Goal: Task Accomplishment & Management: Use online tool/utility

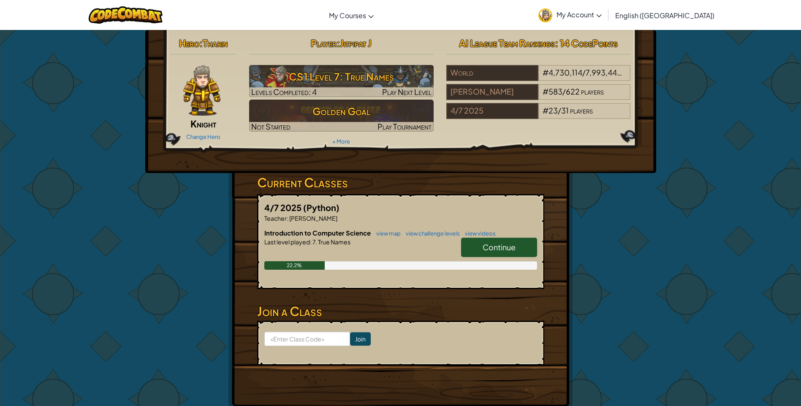
click at [492, 245] on span "Continue" at bounding box center [498, 247] width 33 height 10
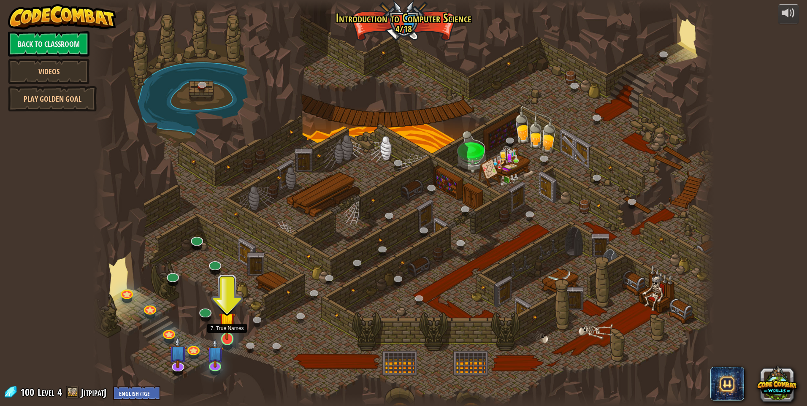
click at [230, 339] on img at bounding box center [227, 320] width 17 height 38
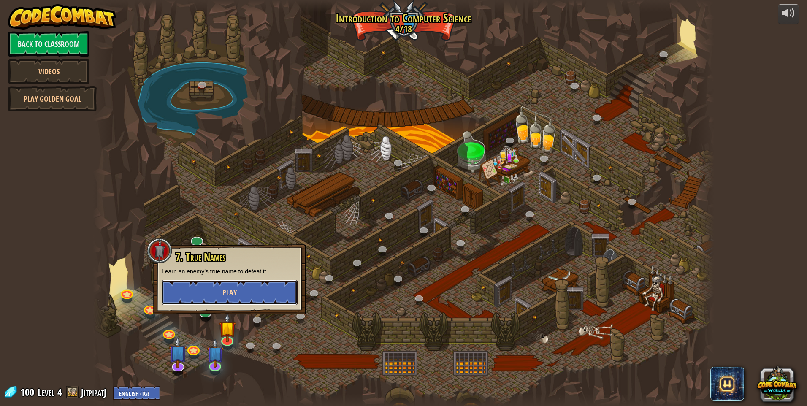
click at [266, 289] on button "Play" at bounding box center [230, 292] width 136 height 25
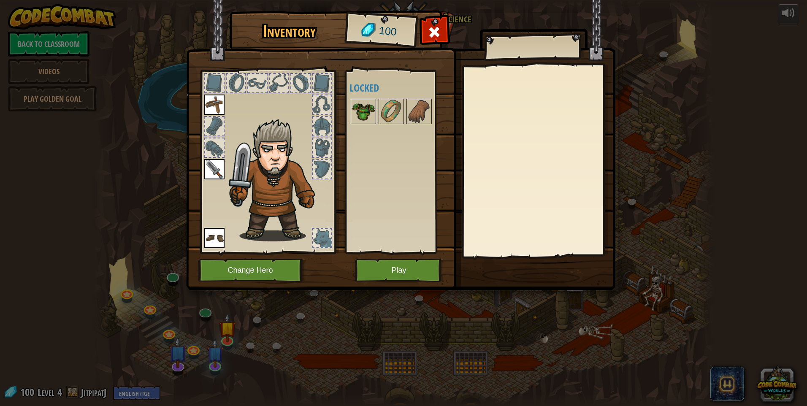
click at [363, 112] on img at bounding box center [364, 112] width 24 height 24
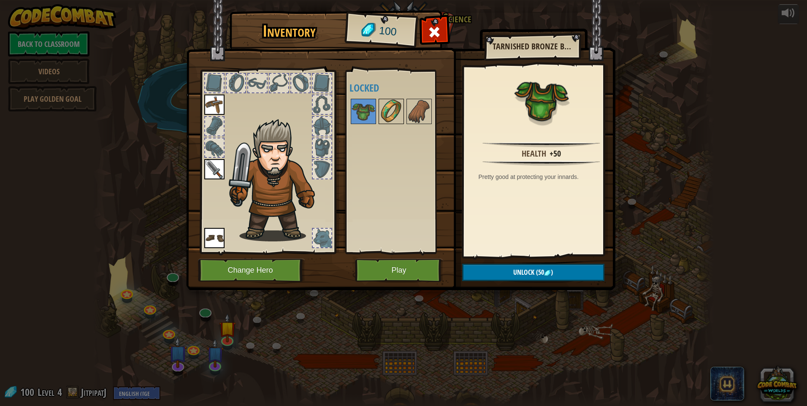
click at [395, 115] on img at bounding box center [391, 112] width 24 height 24
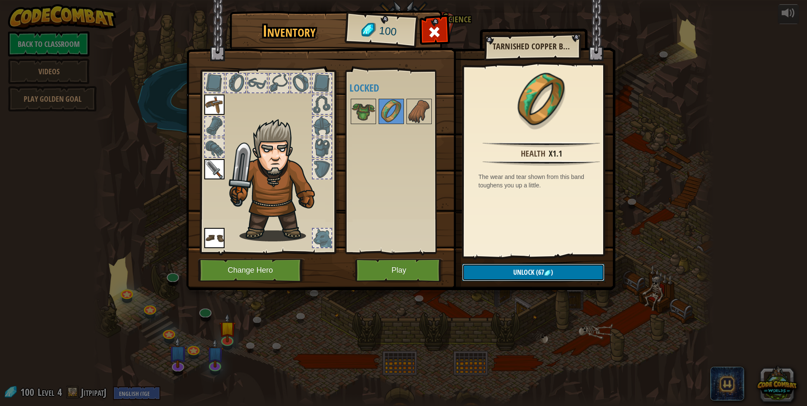
click at [506, 273] on button "Unlock (67 )" at bounding box center [533, 272] width 142 height 17
click at [506, 273] on button "Confirm" at bounding box center [533, 272] width 142 height 17
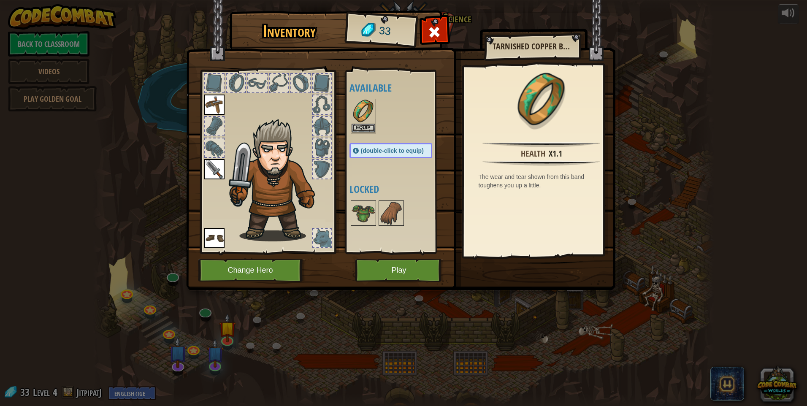
click at [506, 273] on img at bounding box center [400, 137] width 429 height 306
click at [357, 120] on img at bounding box center [364, 112] width 24 height 24
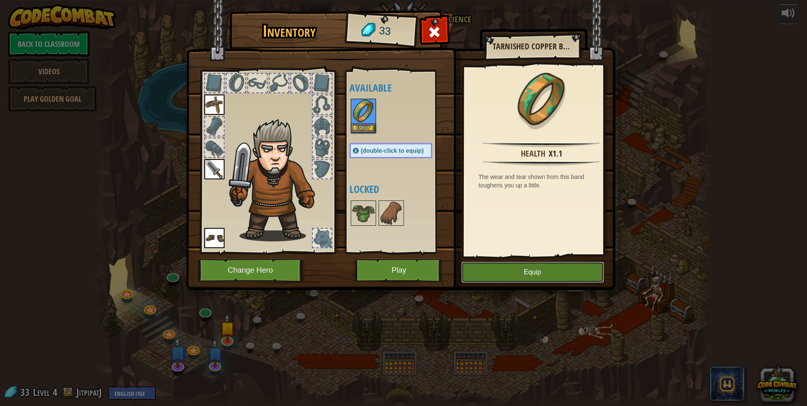
click at [513, 276] on button "Equip" at bounding box center [532, 272] width 143 height 21
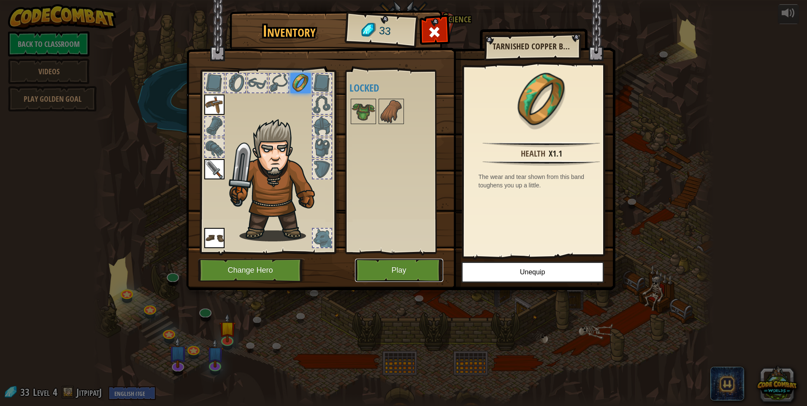
click at [410, 262] on button "Play" at bounding box center [399, 270] width 88 height 23
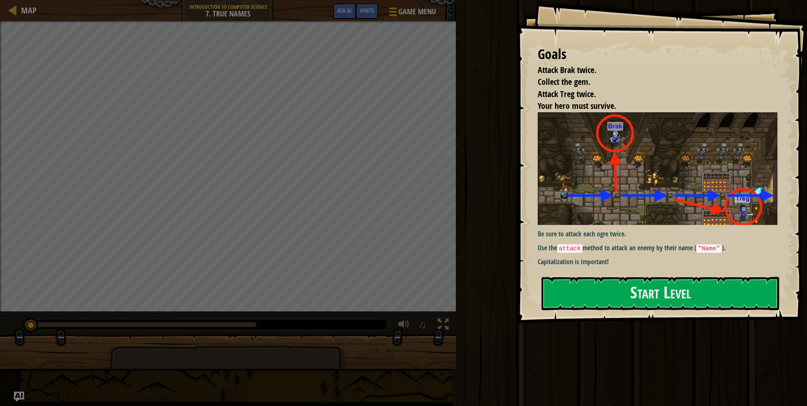
click at [456, 213] on div "Map Introduction to Computer Science 7. True Names Game Menu Done Hints Ask AI …" at bounding box center [403, 203] width 807 height 406
drag, startPoint x: 589, startPoint y: 266, endPoint x: 591, endPoint y: 279, distance: 12.8
click at [590, 277] on div "Goals Attack Brak twice. Collect the gem. Attack Treg twice. Your hero must sur…" at bounding box center [662, 161] width 290 height 323
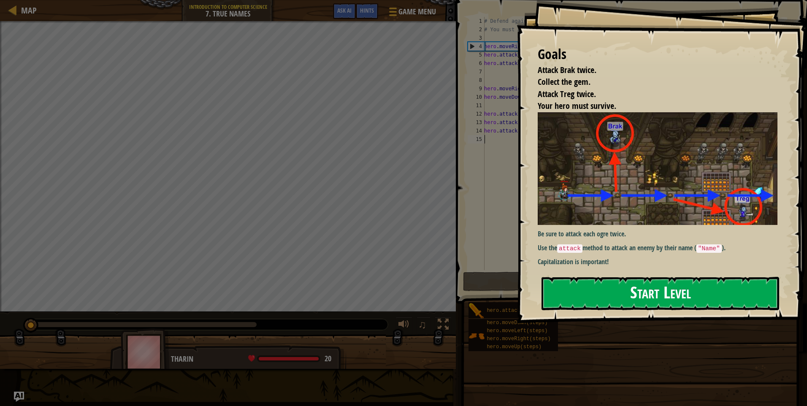
click at [591, 282] on button "Start Level" at bounding box center [660, 293] width 238 height 33
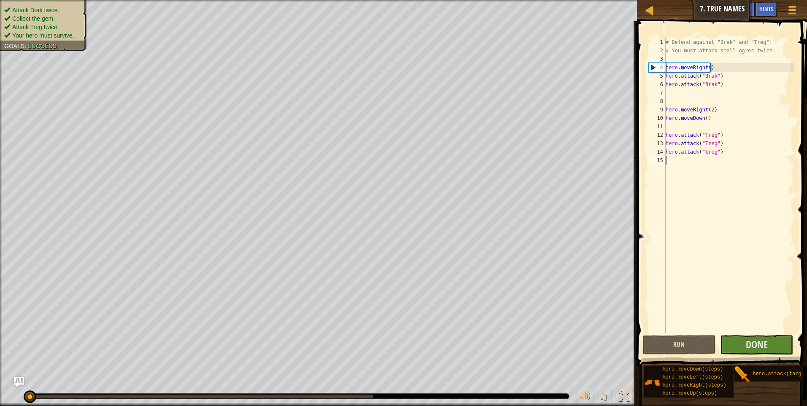
click at [718, 156] on div "# Defend against "Brak" and "Treg"! # You must attack small ogres twice. hero .…" at bounding box center [729, 194] width 130 height 312
type textarea "hero.attack("treg")"
click at [752, 348] on span "Done" at bounding box center [757, 345] width 22 height 14
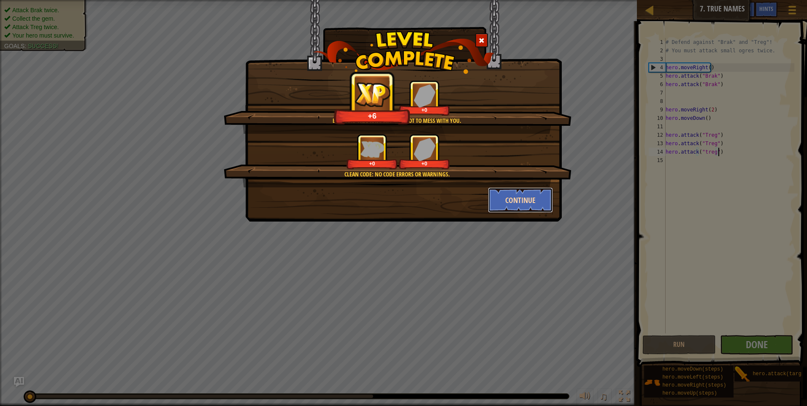
click at [541, 202] on button "Continue" at bounding box center [520, 199] width 65 height 25
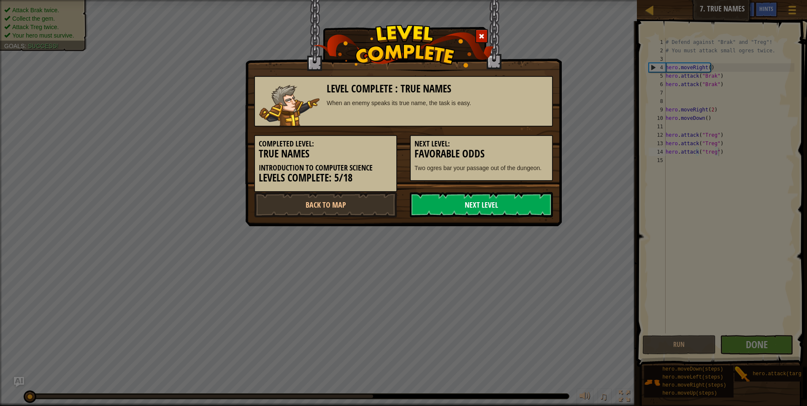
click at [503, 205] on link "Next Level" at bounding box center [481, 204] width 143 height 25
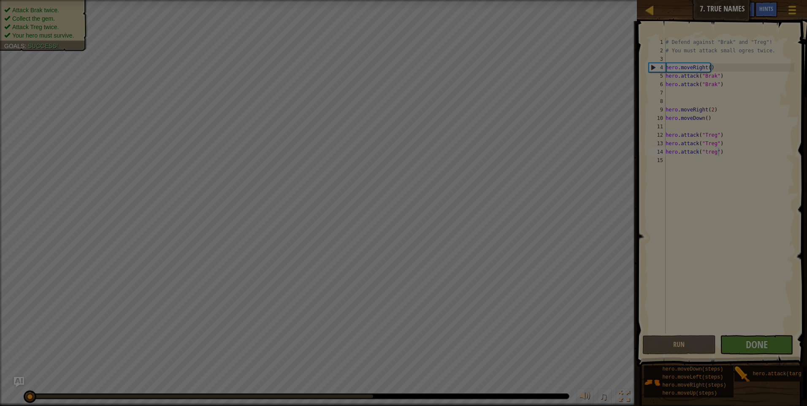
click at [503, 1] on body "Map Introduction to Computer Science 7. True Names Game Menu Done Hints Ask AI …" at bounding box center [403, 0] width 807 height 1
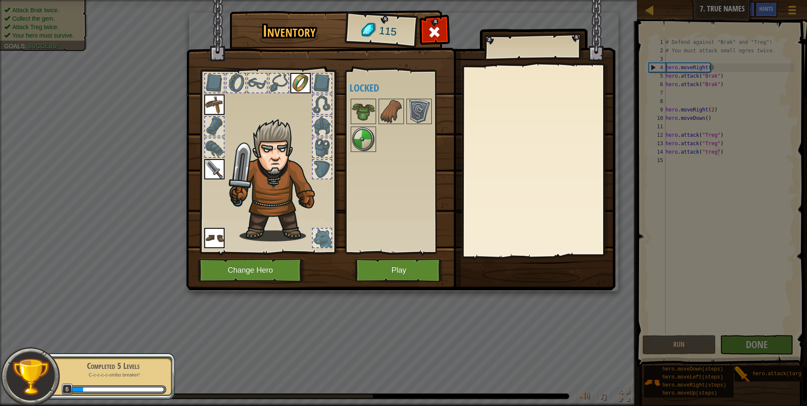
drag, startPoint x: 364, startPoint y: 141, endPoint x: 348, endPoint y: 114, distance: 31.9
click at [348, 114] on div "Available Equip Equip Equip Equip (double-click to equip) Locked" at bounding box center [397, 162] width 103 height 184
click at [356, 132] on img at bounding box center [364, 139] width 24 height 24
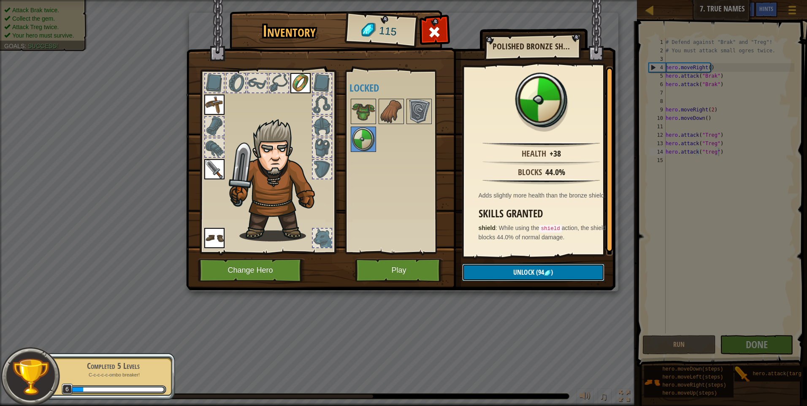
click at [536, 276] on span "(94" at bounding box center [539, 272] width 10 height 9
click at [533, 277] on button "Confirm" at bounding box center [533, 272] width 142 height 17
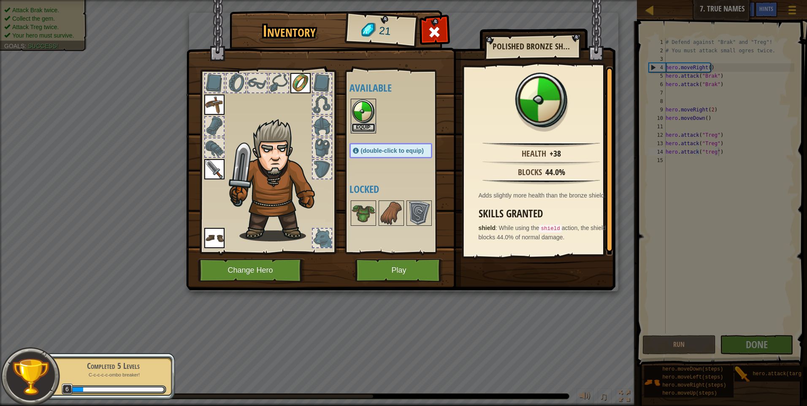
click at [365, 124] on button "Equip" at bounding box center [364, 127] width 24 height 9
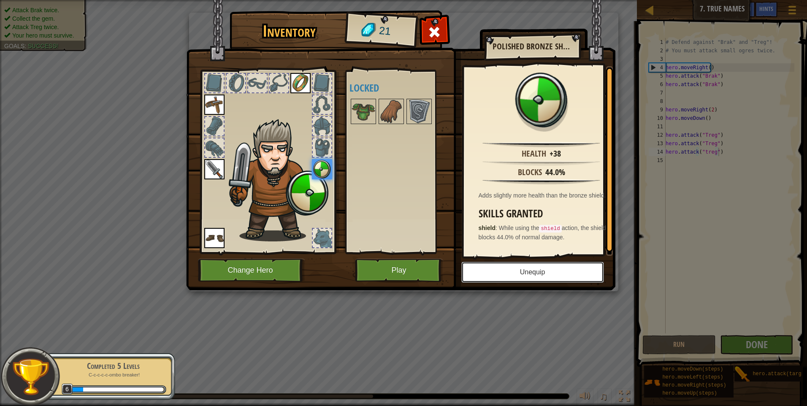
click at [508, 272] on button "Unequip" at bounding box center [532, 272] width 143 height 21
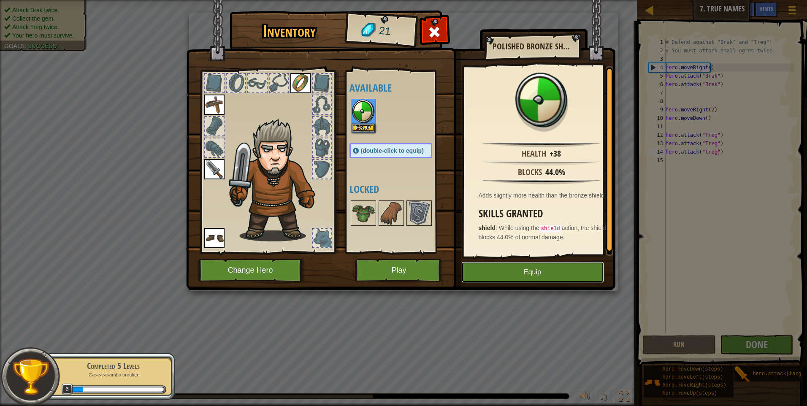
click at [525, 268] on button "Equip" at bounding box center [532, 272] width 143 height 21
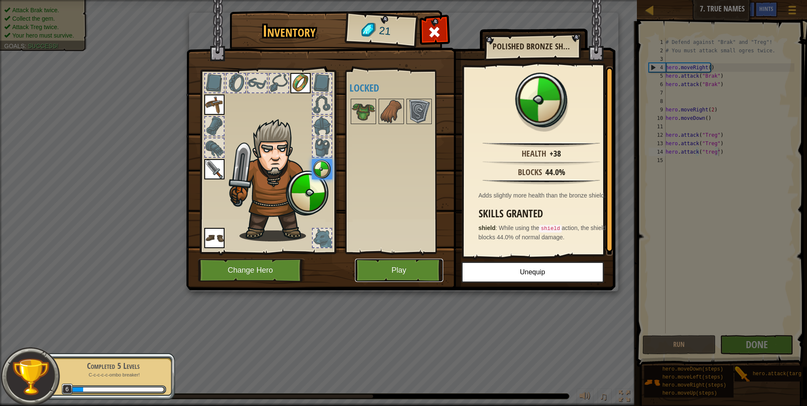
click at [414, 265] on button "Play" at bounding box center [399, 270] width 88 height 23
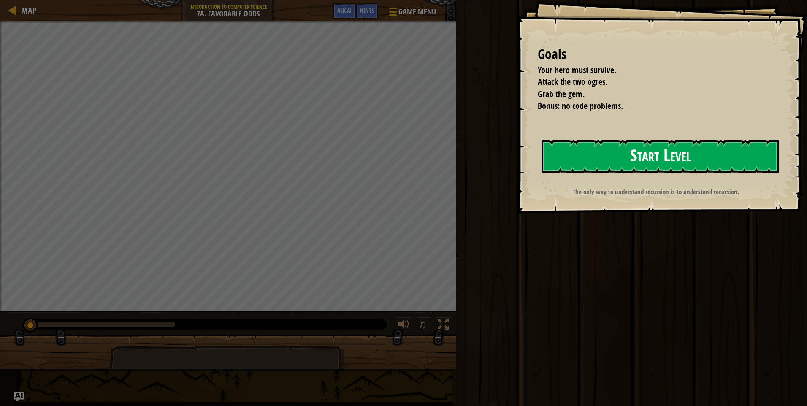
click at [621, 157] on button "Start Level" at bounding box center [660, 156] width 238 height 33
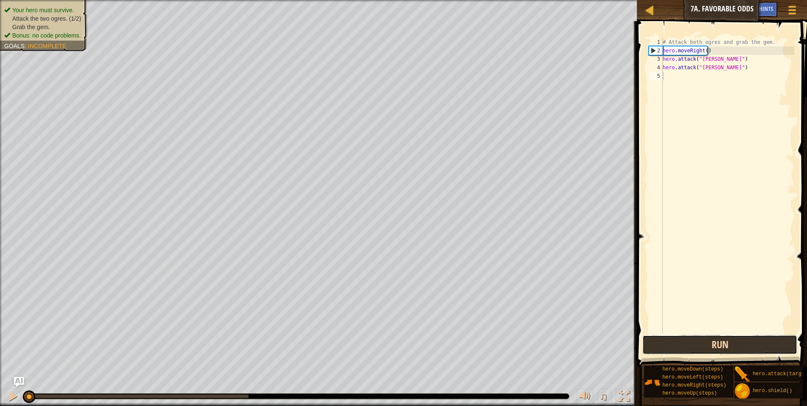
click at [735, 346] on button "Run" at bounding box center [719, 344] width 155 height 19
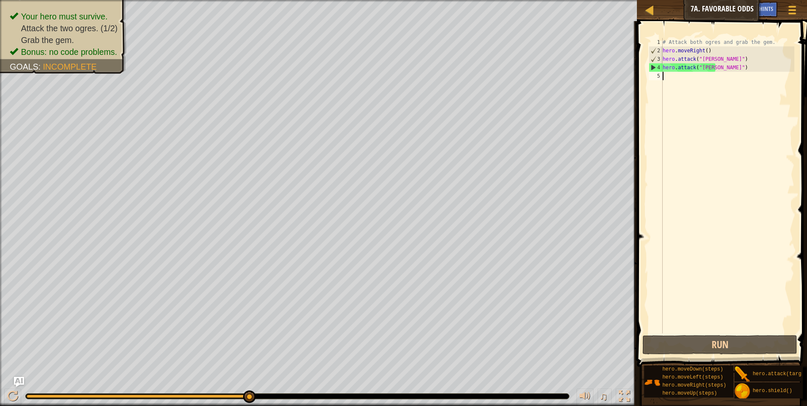
type textarea "h"
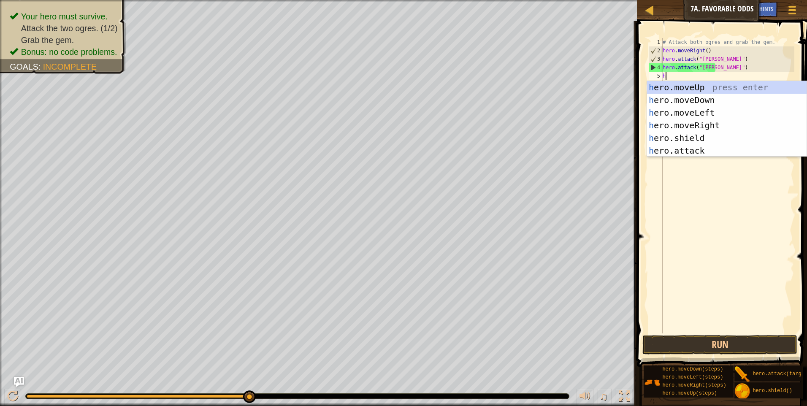
scroll to position [4, 0]
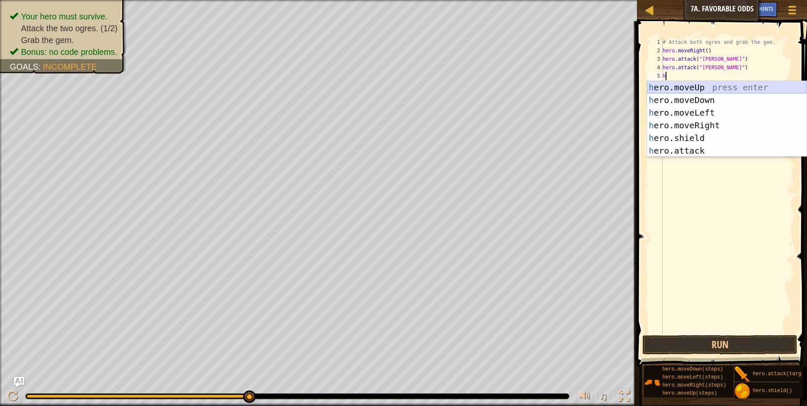
click at [679, 91] on div "h ero.moveUp press enter h ero.moveDown press enter h ero.moveLeft press enter …" at bounding box center [727, 131] width 160 height 101
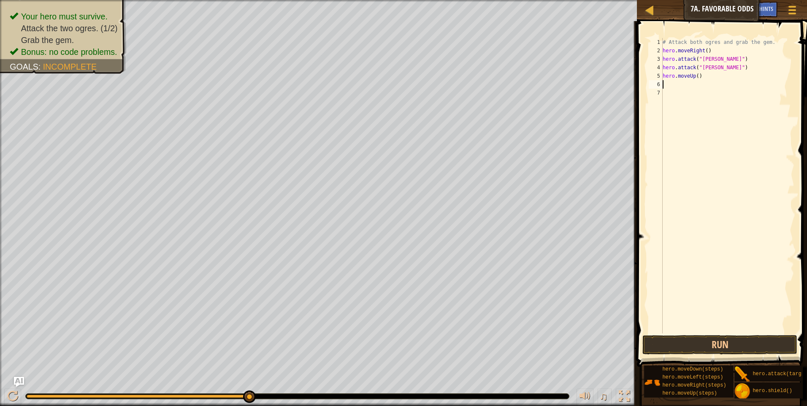
type textarea "h"
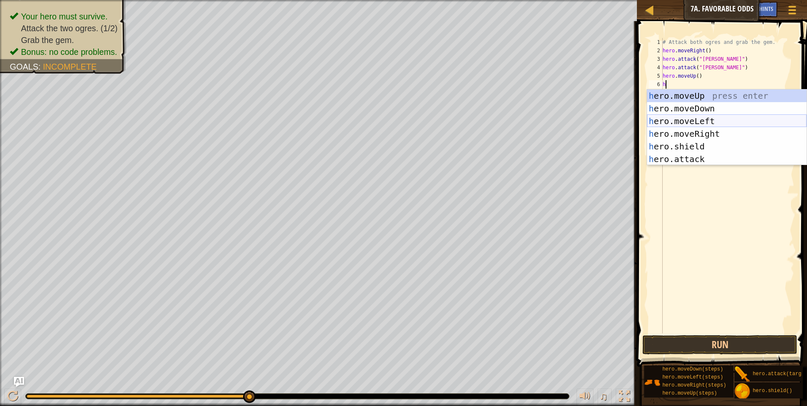
click at [709, 121] on div "h ero.moveUp press enter h ero.moveDown press enter h ero.moveLeft press enter …" at bounding box center [727, 139] width 160 height 101
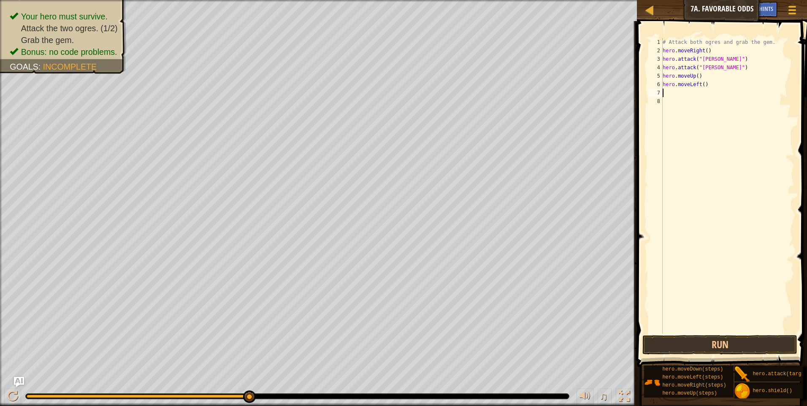
type textarea "h"
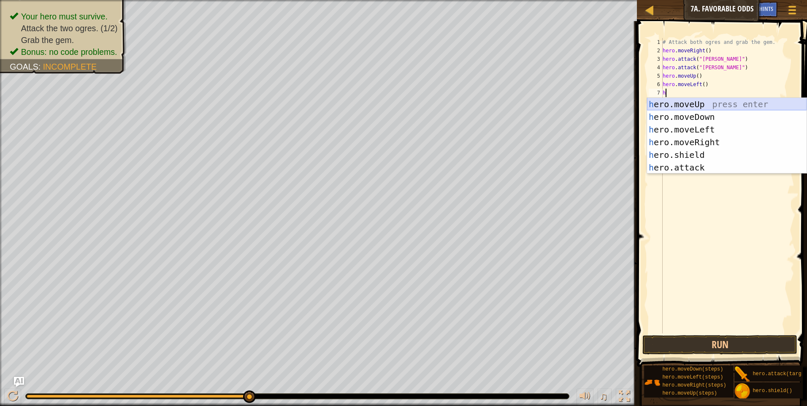
click at [698, 107] on div "h ero.moveUp press enter h ero.moveDown press enter h ero.moveLeft press enter …" at bounding box center [727, 148] width 160 height 101
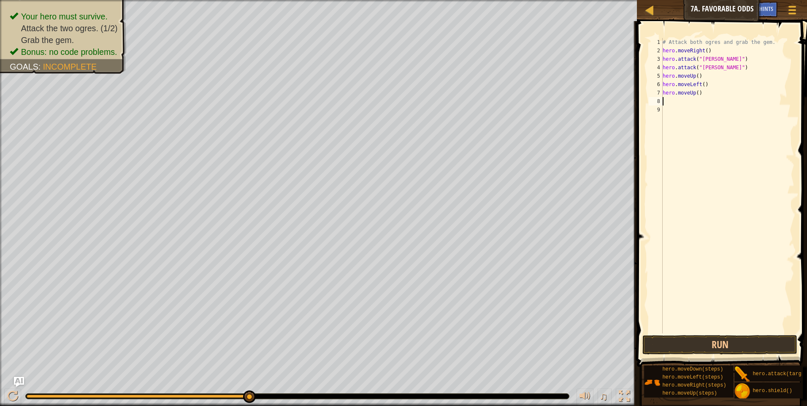
type textarea "h"
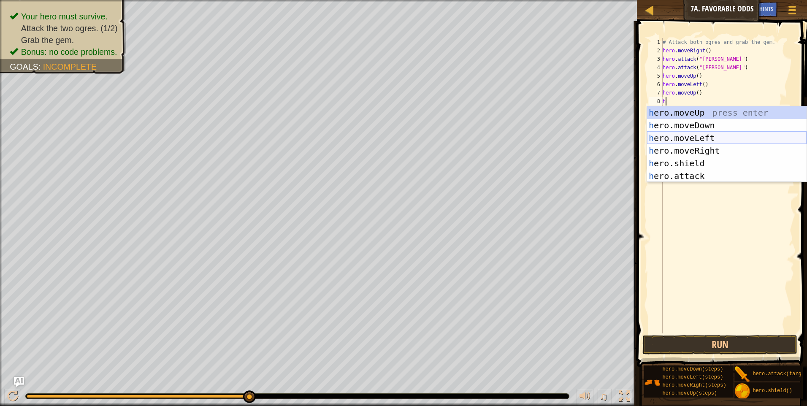
click at [690, 139] on div "h ero.moveUp press enter h ero.moveDown press enter h ero.moveLeft press enter …" at bounding box center [727, 156] width 160 height 101
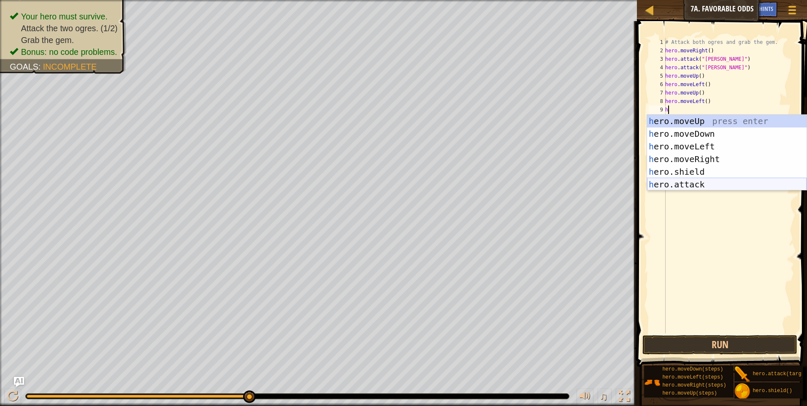
click at [680, 186] on div "h ero.moveUp press enter h ero.moveDown press enter h ero.moveLeft press enter …" at bounding box center [727, 165] width 160 height 101
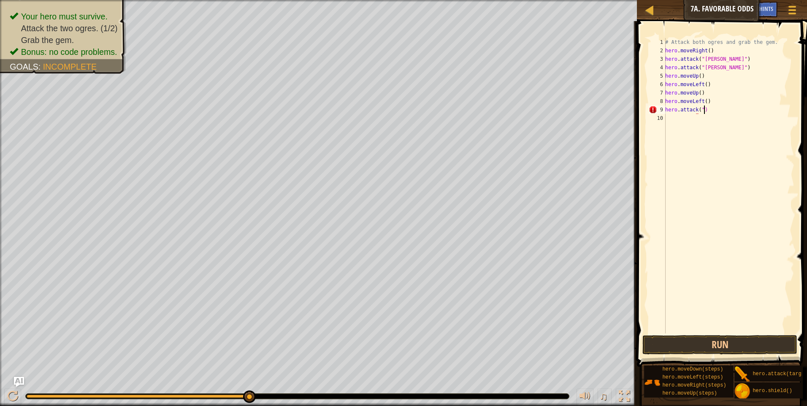
click at [717, 107] on div "# Attack both ogres and grab the gem. hero . moveRight ( ) hero . attack ( "[PE…" at bounding box center [728, 194] width 131 height 312
type textarea "h"
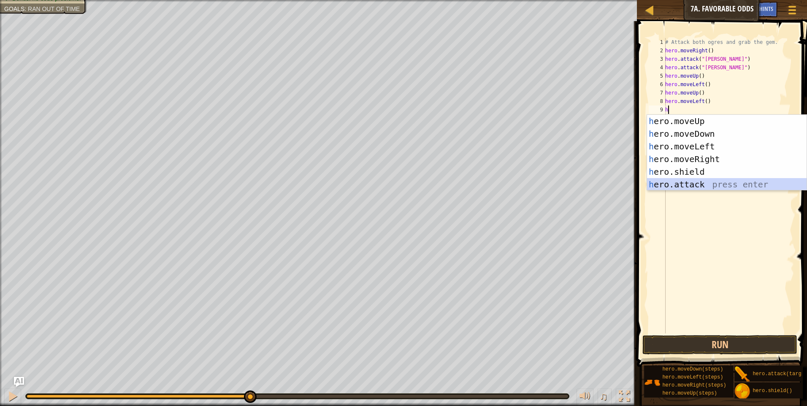
click at [726, 188] on div "h ero.moveUp press enter h ero.moveDown press enter h ero.moveLeft press enter …" at bounding box center [727, 165] width 160 height 101
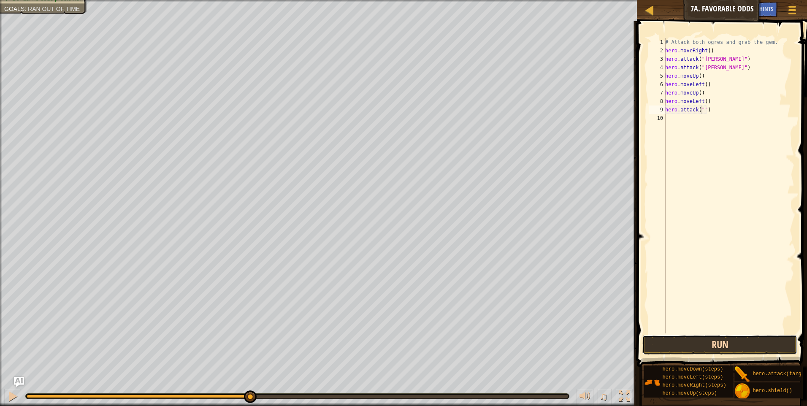
click at [671, 342] on button "Run" at bounding box center [719, 344] width 155 height 19
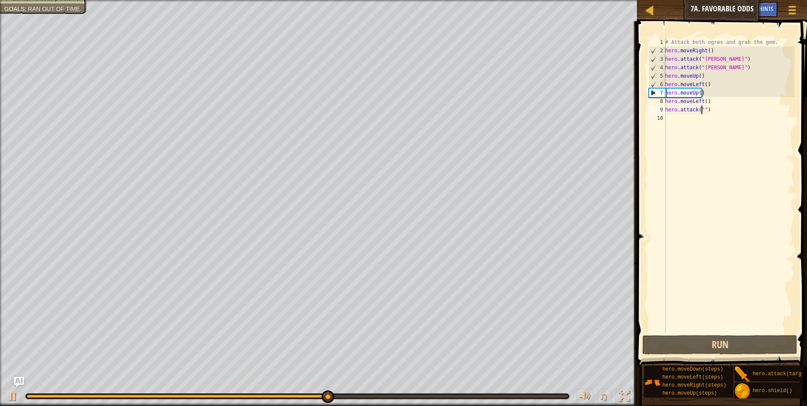
click at [698, 76] on div "# Attack both ogres and grab the gem. hero . moveRight ( ) hero . attack ( "[PE…" at bounding box center [728, 194] width 131 height 312
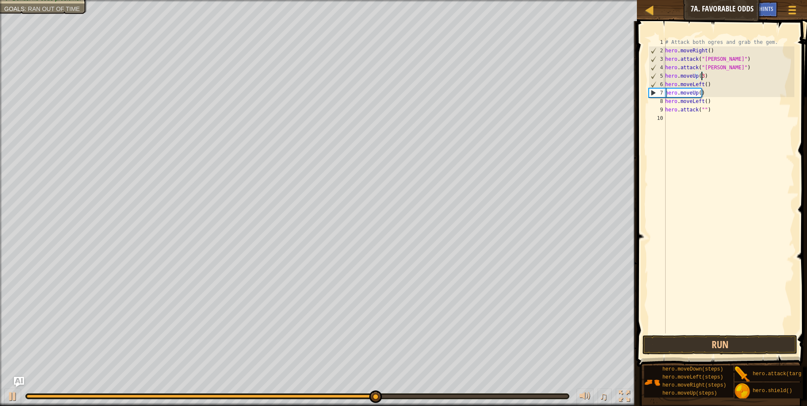
scroll to position [4, 3]
click at [704, 356] on span at bounding box center [722, 182] width 177 height 371
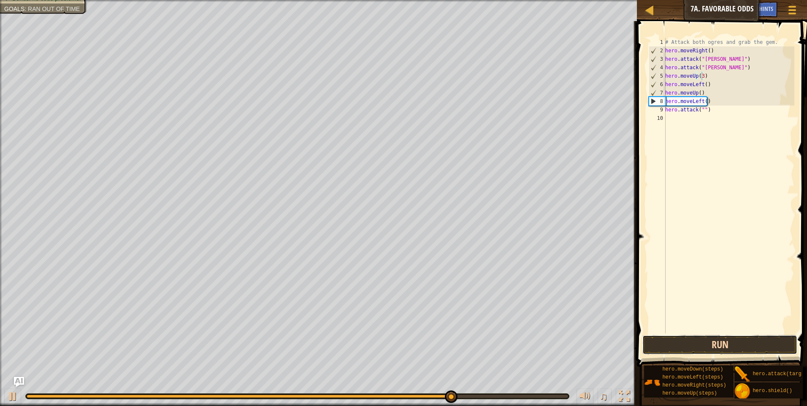
click at [707, 350] on button "Run" at bounding box center [719, 344] width 155 height 19
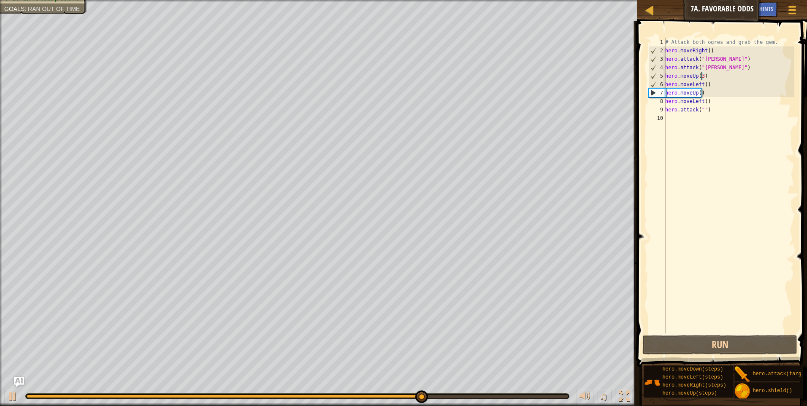
click at [711, 73] on div "# Attack both ogres and grab the gem. hero . moveRight ( ) hero . attack ( "[PE…" at bounding box center [728, 194] width 131 height 312
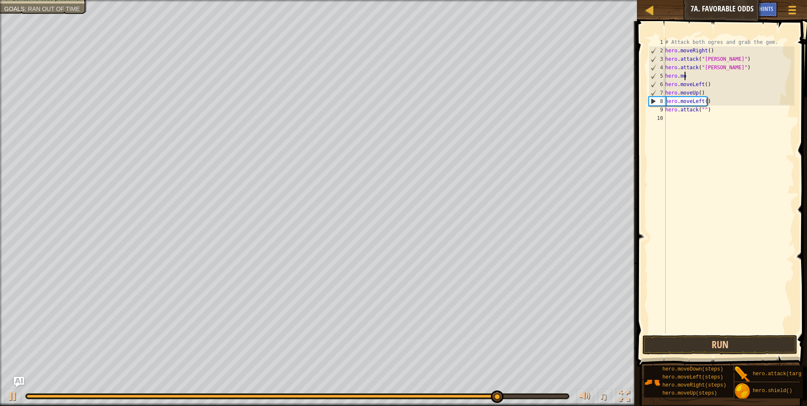
scroll to position [4, 0]
type textarea "h"
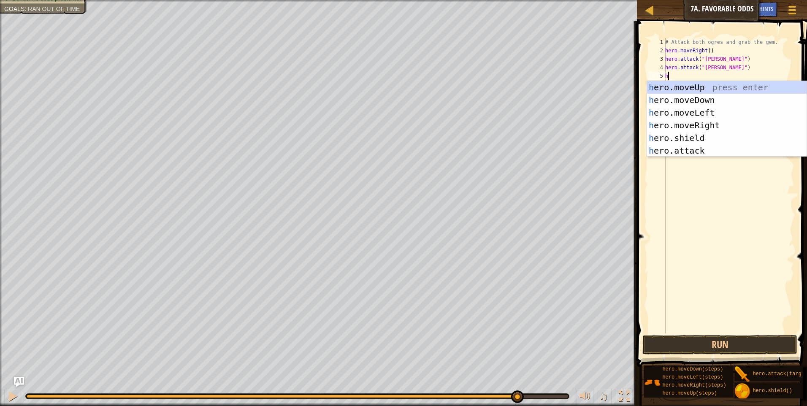
type textarea "h"
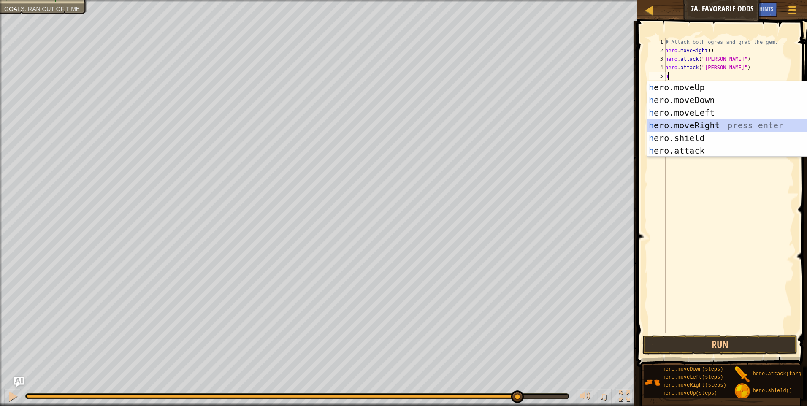
click at [711, 128] on div "h ero.moveUp press enter h ero.moveDown press enter h ero.moveLeft press enter …" at bounding box center [727, 131] width 160 height 101
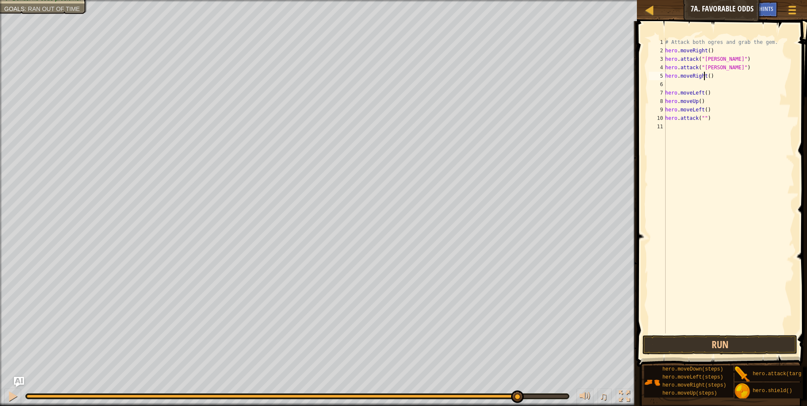
click at [705, 76] on div "# Attack both ogres and grab the gem. hero . moveRight ( ) hero . attack ( "[PE…" at bounding box center [728, 194] width 131 height 312
click at [706, 76] on div "# Attack both ogres and grab the gem. hero . moveRight ( ) hero . attack ( "[PE…" at bounding box center [728, 194] width 131 height 312
click at [708, 76] on div "# Attack both ogres and grab the gem. hero . moveRight ( ) hero . attack ( "[PE…" at bounding box center [728, 194] width 131 height 312
click at [701, 118] on div "# Attack both ogres and grab the gem. hero . moveRight ( ) hero . attack ( "[PE…" at bounding box center [728, 194] width 131 height 312
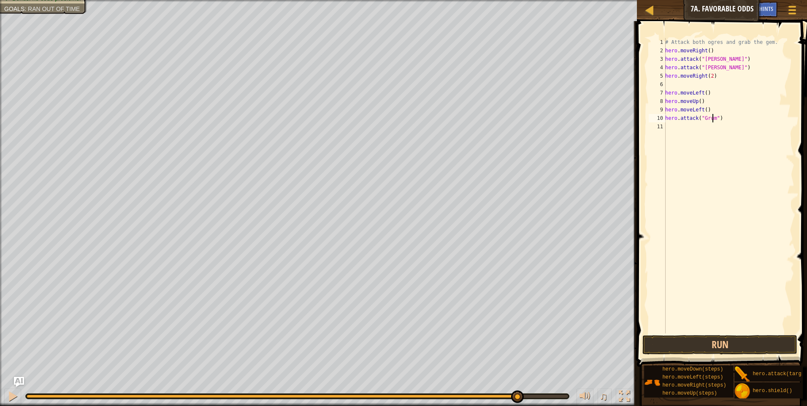
scroll to position [4, 4]
click at [708, 109] on div "# Attack both ogres and grab the gem. hero . moveRight ( ) hero . attack ( "[PE…" at bounding box center [728, 194] width 131 height 312
type textarea "h"
click at [707, 101] on div "# Attack both ogres and grab the gem. hero . moveRight ( ) hero . attack ( "[PE…" at bounding box center [728, 194] width 131 height 312
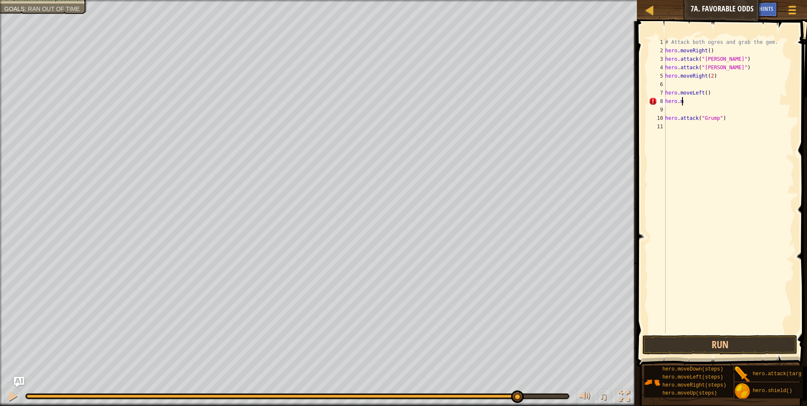
type textarea "h"
click at [705, 99] on div "# Attack both ogres and grab the gem. hero . moveRight ( ) hero . attack ( "[PE…" at bounding box center [728, 194] width 131 height 312
click at [707, 95] on div "# Attack both ogres and grab the gem. hero . moveRight ( ) hero . attack ( "[PE…" at bounding box center [728, 194] width 131 height 312
type textarea "h"
click at [672, 85] on div "# Attack both ogres and grab the gem. hero . moveRight ( ) hero . attack ( "[PE…" at bounding box center [728, 194] width 131 height 312
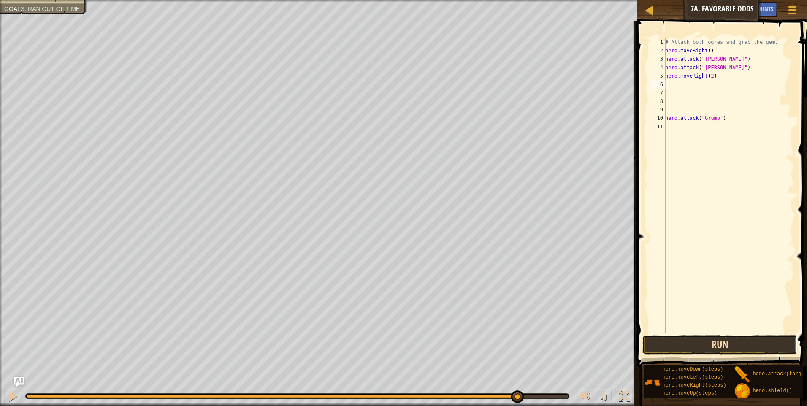
click at [703, 348] on button "Run" at bounding box center [719, 344] width 155 height 19
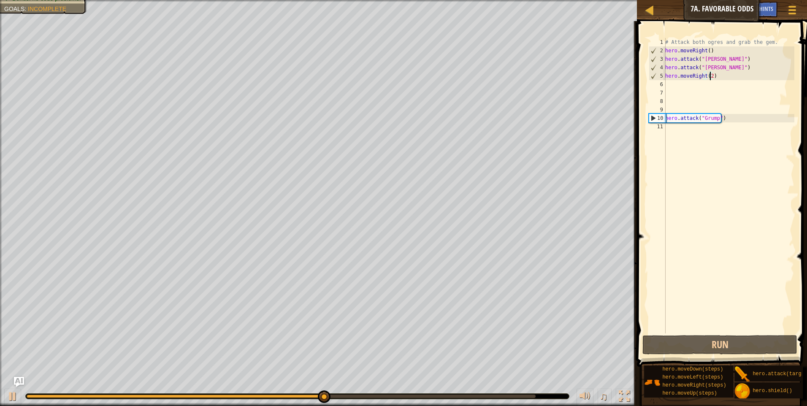
click at [710, 75] on div "# Attack both ogres and grab the gem. hero . moveRight ( ) hero . attack ( "[PE…" at bounding box center [728, 194] width 131 height 312
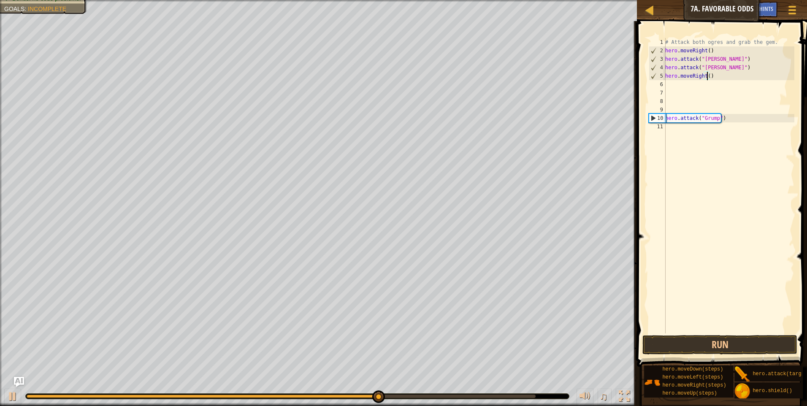
type textarea "hero.moveRight(1)"
click at [676, 127] on div "# Attack both ogres and grab the gem. hero . moveRight ( ) hero . attack ( "[PE…" at bounding box center [728, 194] width 131 height 312
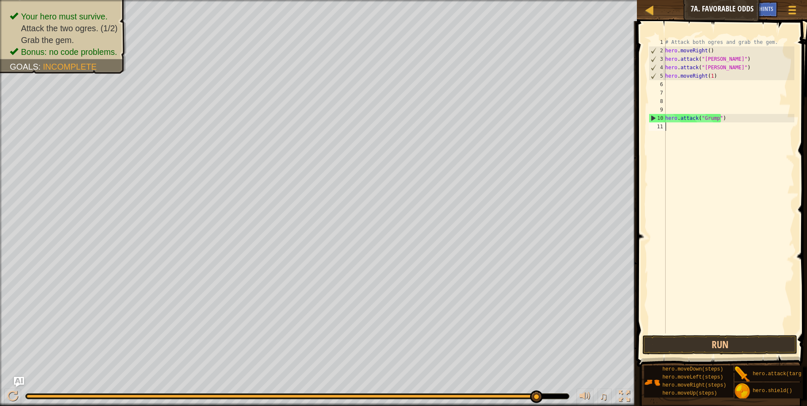
type textarea "k"
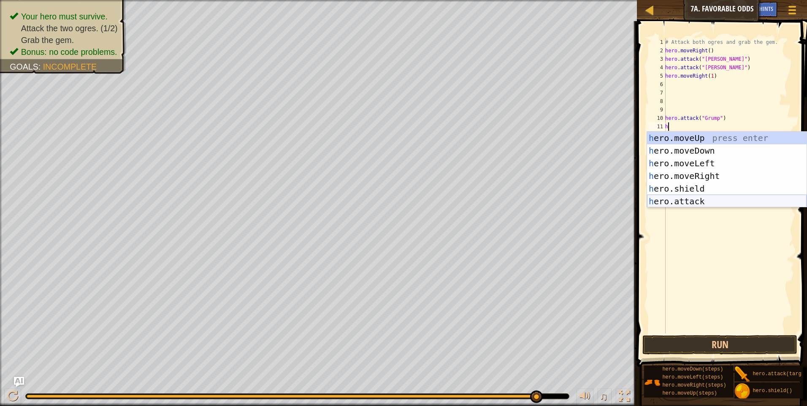
click at [701, 198] on div "h ero.moveUp press enter h ero.moveDown press enter h ero.moveLeft press enter …" at bounding box center [727, 182] width 160 height 101
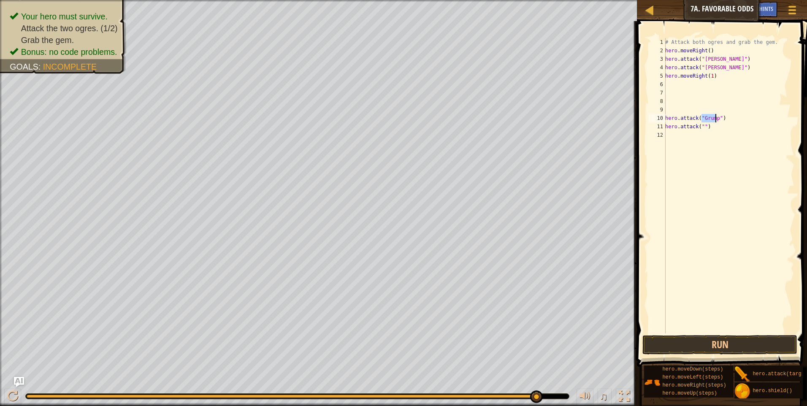
drag, startPoint x: 701, startPoint y: 118, endPoint x: 717, endPoint y: 118, distance: 16.0
click at [717, 118] on div "# Attack both ogres and grab the gem. hero . moveRight ( ) hero . attack ( "[PE…" at bounding box center [728, 194] width 131 height 312
click at [702, 126] on div "# Attack both ogres and grab the gem. hero . moveRight ( ) hero . attack ( "[PE…" at bounding box center [728, 194] width 131 height 312
paste textarea "Grump"
type textarea "hero.attack("Grump")"
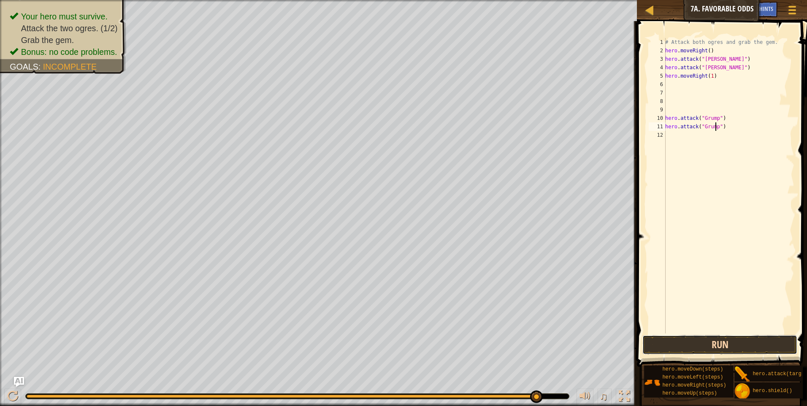
click at [692, 346] on button "Run" at bounding box center [719, 344] width 155 height 19
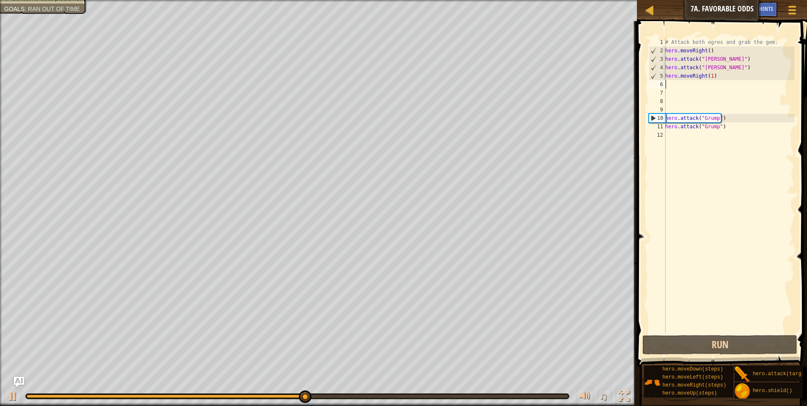
click at [666, 85] on div "# Attack both ogres and grab the gem. hero . moveRight ( ) hero . attack ( "[PE…" at bounding box center [728, 194] width 131 height 312
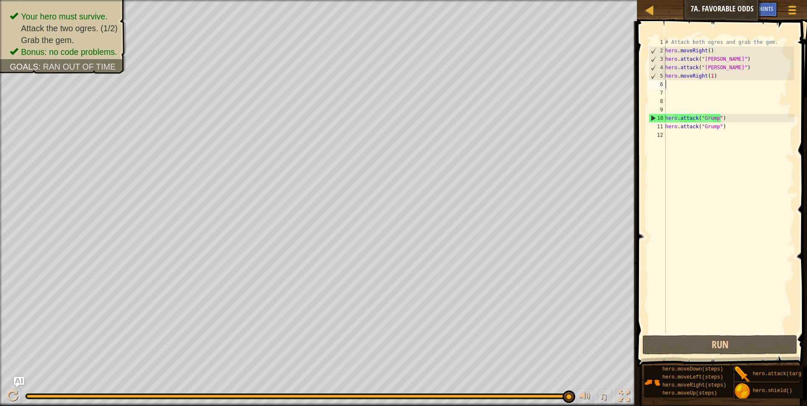
type textarea "h"
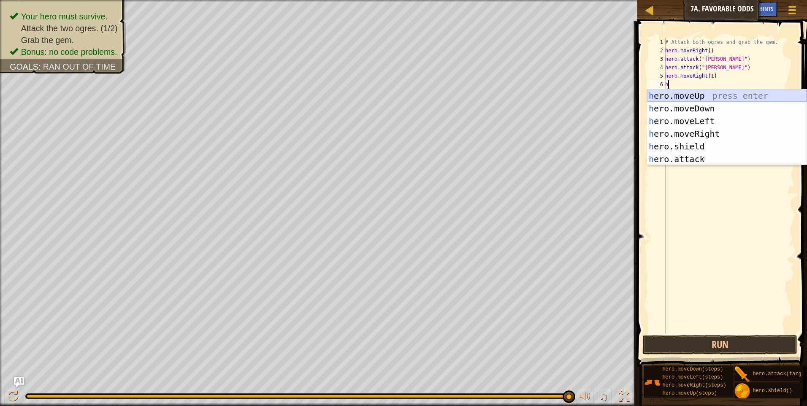
click at [704, 99] on div "h ero.moveUp press enter h ero.moveDown press enter h ero.moveLeft press enter …" at bounding box center [727, 139] width 160 height 101
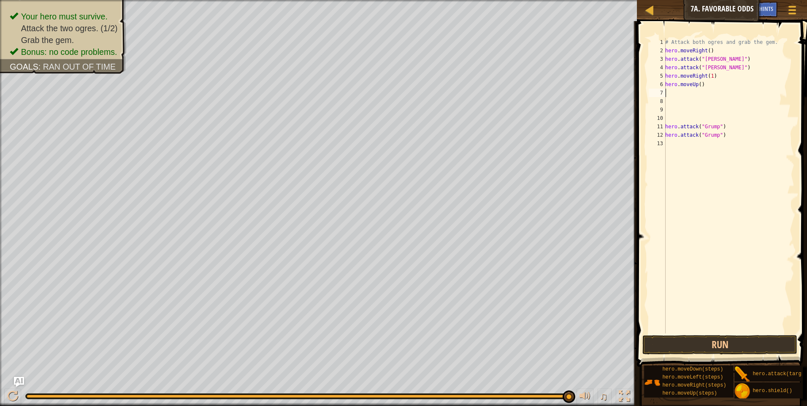
click at [675, 95] on div "# Attack both ogres and grab the gem. hero . moveRight ( ) hero . attack ( "[PE…" at bounding box center [728, 194] width 131 height 312
type textarea "h"
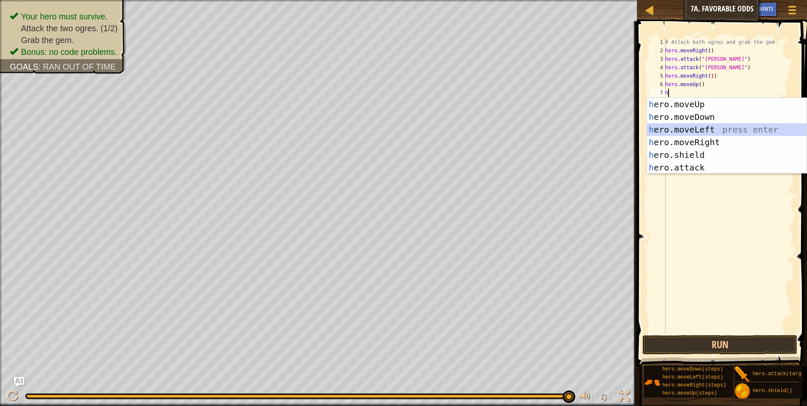
click at [689, 129] on div "h ero.moveUp press enter h ero.moveDown press enter h ero.moveLeft press enter …" at bounding box center [727, 148] width 160 height 101
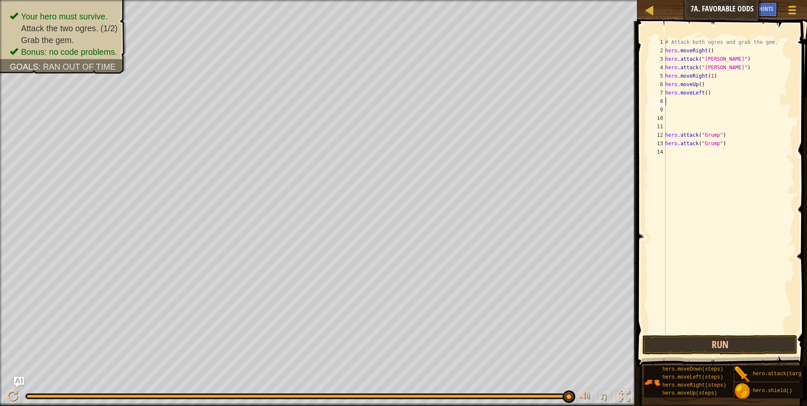
click at [703, 95] on div "# Attack both ogres and grab the gem. hero . moveRight ( ) hero . attack ( "[PE…" at bounding box center [728, 194] width 131 height 312
click at [704, 94] on div "# Attack both ogres and grab the gem. hero . moveRight ( ) hero . attack ( "[PE…" at bounding box center [728, 194] width 131 height 312
type textarea "hero.moveLeft(3)"
click at [698, 349] on button "Run" at bounding box center [719, 344] width 155 height 19
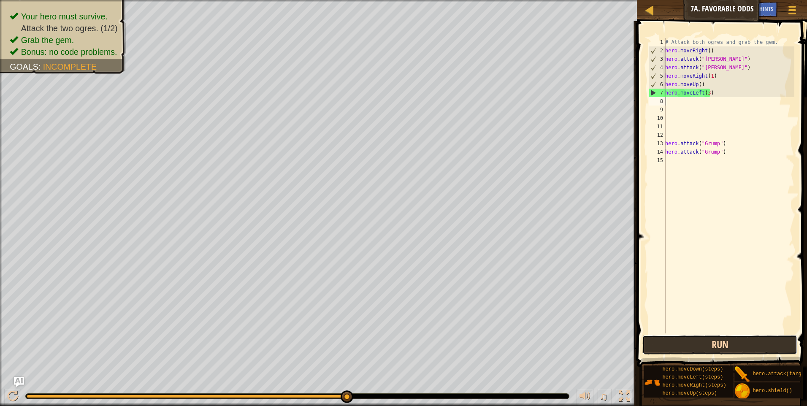
click at [707, 343] on button "Run" at bounding box center [719, 344] width 155 height 19
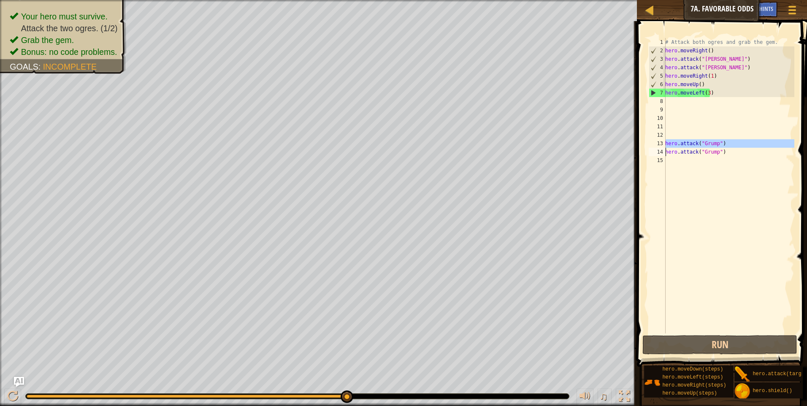
drag, startPoint x: 663, startPoint y: 144, endPoint x: 726, endPoint y: 142, distance: 62.9
click at [726, 142] on div "1 2 3 4 5 6 7 8 9 10 11 12 13 14 15 # Attack both [PERSON_NAME] and grab the ge…" at bounding box center [720, 185] width 147 height 295
click at [728, 144] on div "# Attack both ogres and grab the gem. hero . moveRight ( ) hero . attack ( "[PE…" at bounding box center [728, 185] width 131 height 295
type textarea "hero.attack("Grump")"
drag, startPoint x: 725, startPoint y: 143, endPoint x: 664, endPoint y: 146, distance: 61.2
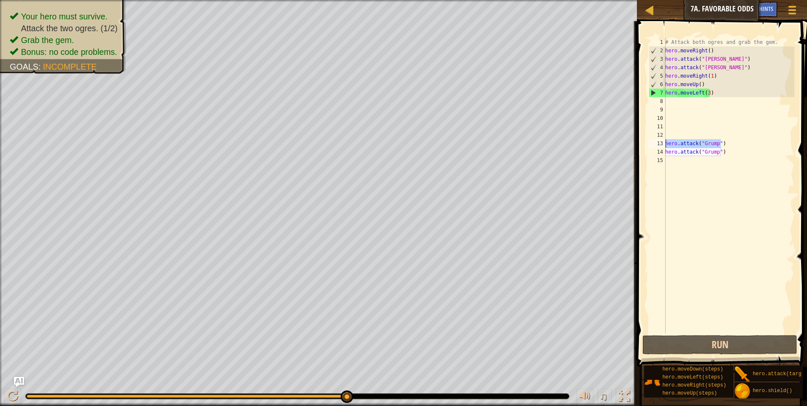
click at [664, 146] on div "hero.attack("Grump") 1 2 3 4 5 6 7 8 9 10 11 12 13 14 15 # Attack both [PERSON_…" at bounding box center [720, 185] width 147 height 295
click at [669, 103] on div "# Attack both ogres and grab the gem. hero . moveRight ( ) hero . attack ( "[PE…" at bounding box center [728, 194] width 131 height 312
paste textarea "hero.attack("Grump")"
type textarea "hero.attack("Grump")"
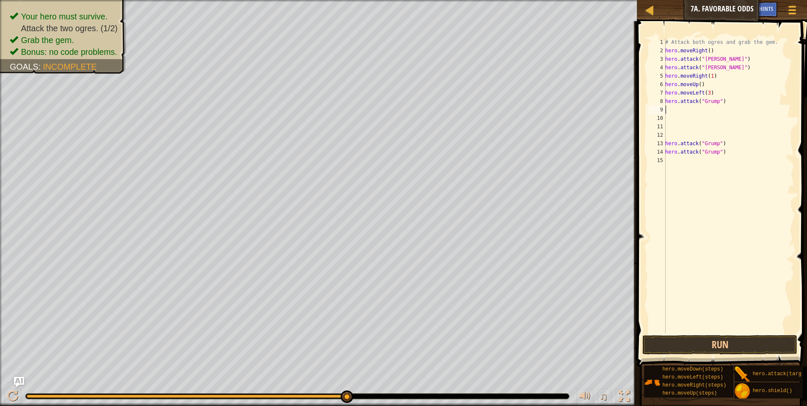
paste textarea "hero.attack("Grump")"
click at [721, 147] on div "# Attack both ogres and grab the gem. hero . moveRight ( ) hero . attack ( "[PE…" at bounding box center [728, 194] width 131 height 312
type textarea "h"
click at [723, 152] on div "# Attack both ogres and grab the gem. hero . moveRight ( ) hero . attack ( "[PE…" at bounding box center [728, 194] width 131 height 312
type textarea "h"
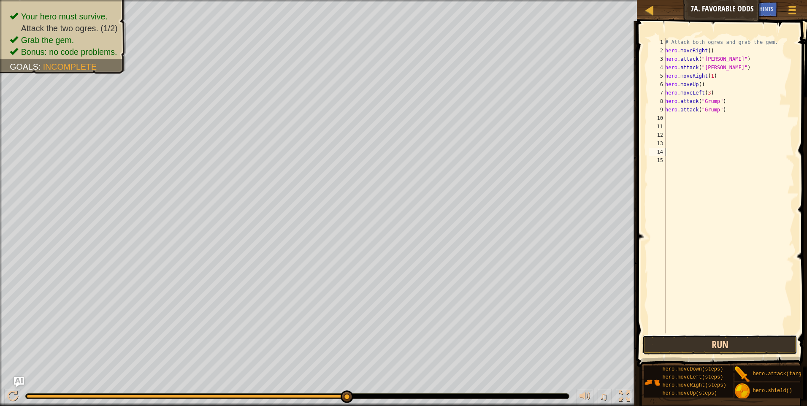
click at [723, 339] on button "Run" at bounding box center [719, 344] width 155 height 19
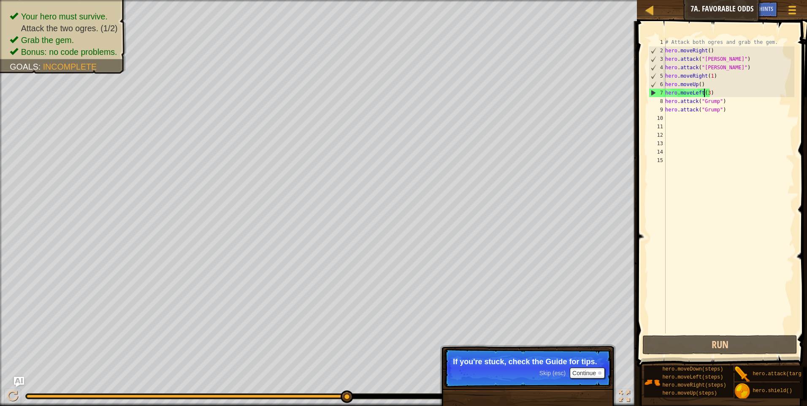
click at [706, 92] on div "# Attack both ogres and grab the gem. hero . moveRight ( ) hero . attack ( "[PE…" at bounding box center [728, 194] width 131 height 312
click at [707, 92] on div "# Attack both ogres and grab the gem. hero . moveRight ( ) hero . attack ( "[PE…" at bounding box center [728, 194] width 131 height 312
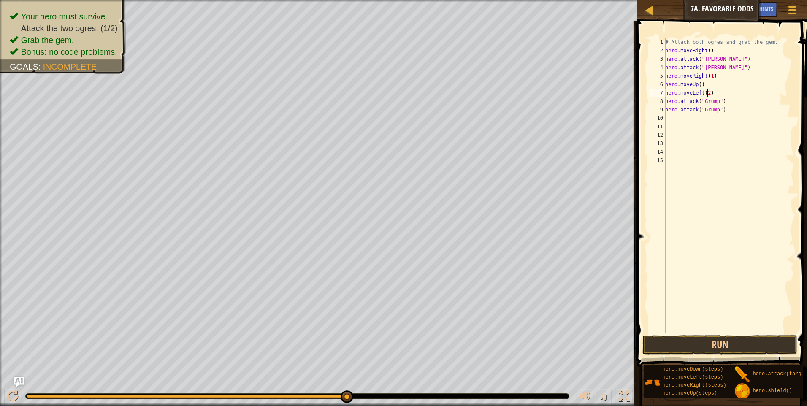
scroll to position [4, 3]
type textarea "hero.moveLeft()"
click at [668, 118] on div "# Attack both ogres and grab the gem. hero . moveRight ( ) hero . attack ( "[PE…" at bounding box center [728, 194] width 131 height 312
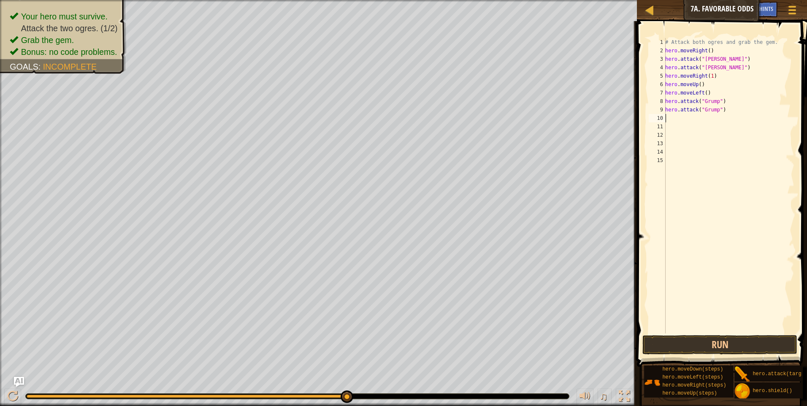
type textarea "h"
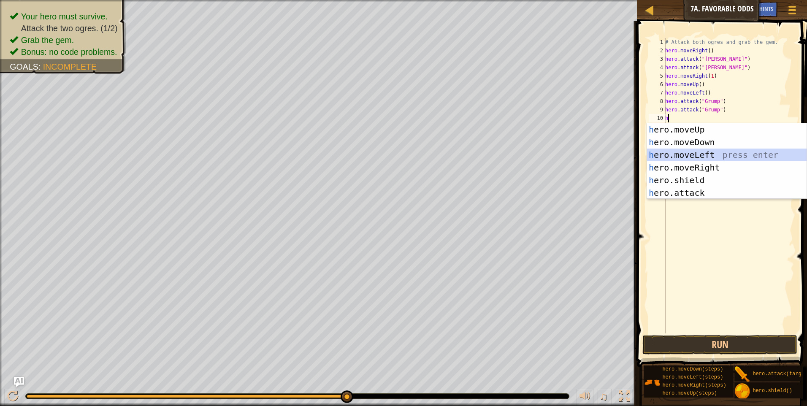
click at [703, 153] on div "h ero.moveUp press enter h ero.moveDown press enter h ero.moveLeft press enter …" at bounding box center [727, 173] width 160 height 101
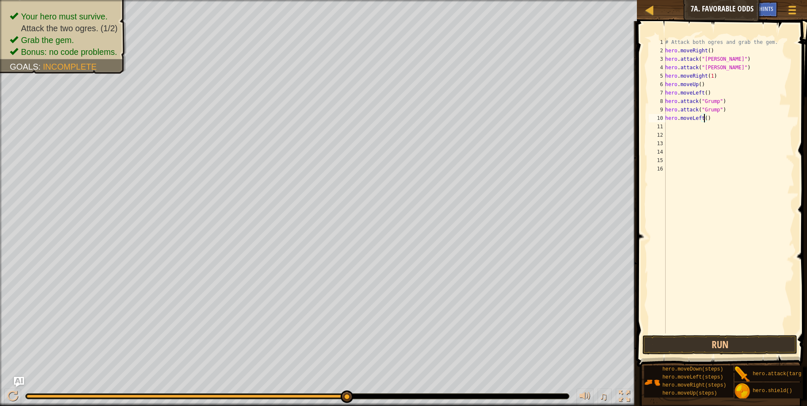
click at [704, 118] on div "# Attack both ogres and grab the gem. hero . moveRight ( ) hero . attack ( "[PE…" at bounding box center [728, 194] width 131 height 312
type textarea "hero.moveLeft(2)"
click at [692, 343] on button "Run" at bounding box center [719, 344] width 155 height 19
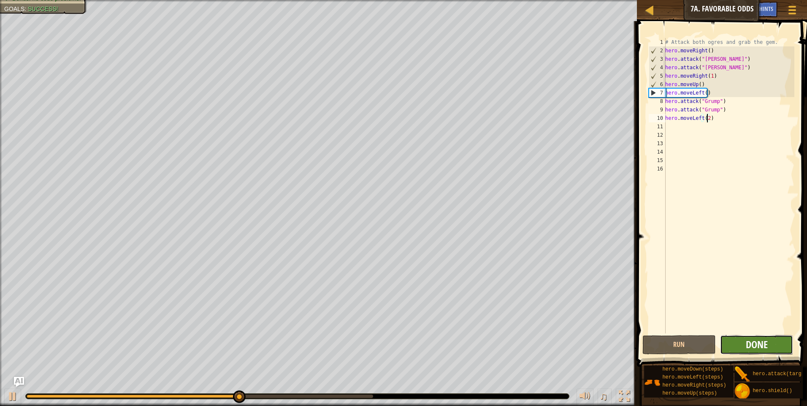
click at [748, 342] on span "Done" at bounding box center [757, 345] width 22 height 14
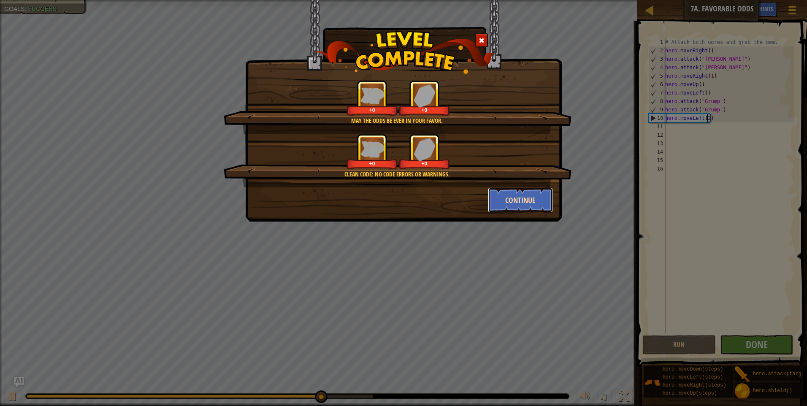
click at [532, 203] on button "Continue" at bounding box center [520, 199] width 65 height 25
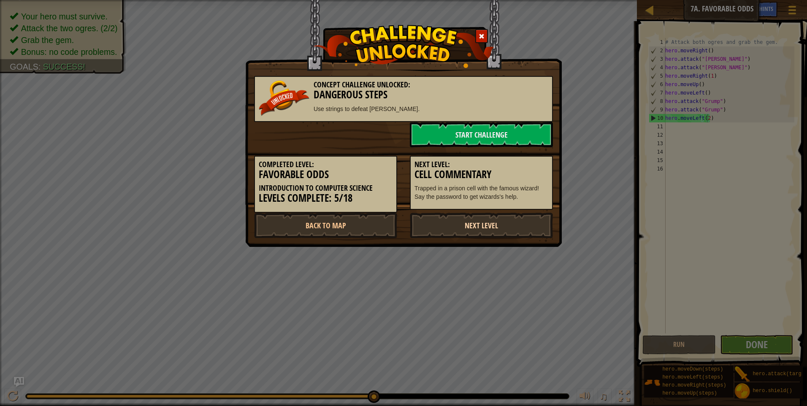
click at [501, 227] on link "Next Level" at bounding box center [481, 225] width 143 height 25
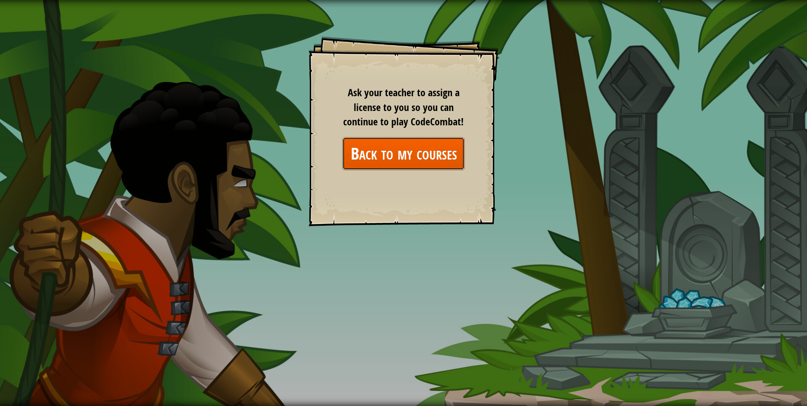
click at [421, 158] on link "Back to my courses" at bounding box center [403, 153] width 122 height 32
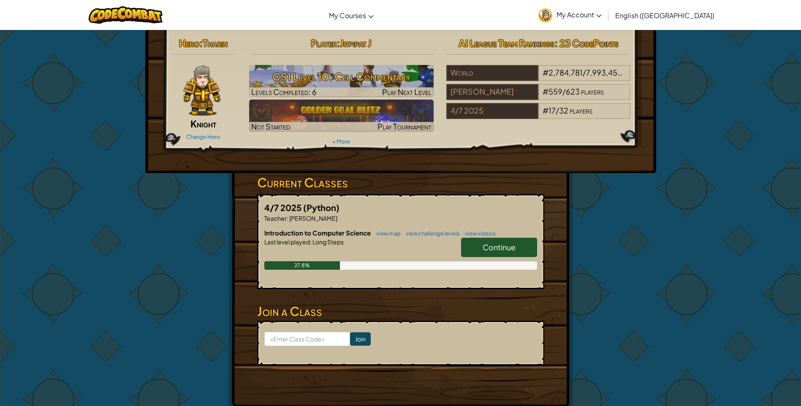
click at [512, 254] on link "Continue" at bounding box center [499, 247] width 76 height 19
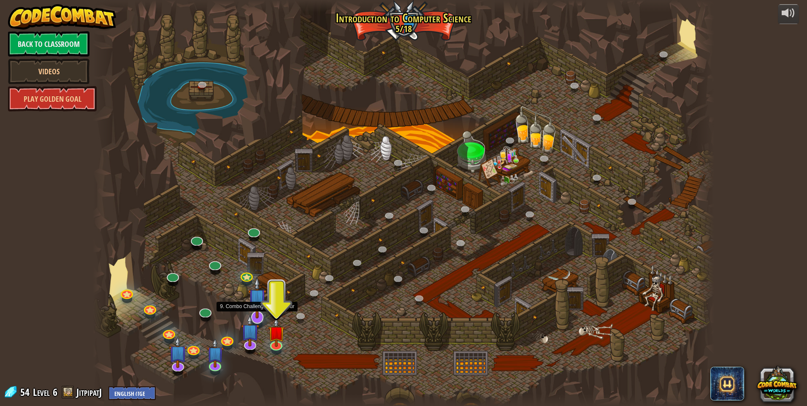
click at [260, 312] on img at bounding box center [257, 298] width 18 height 42
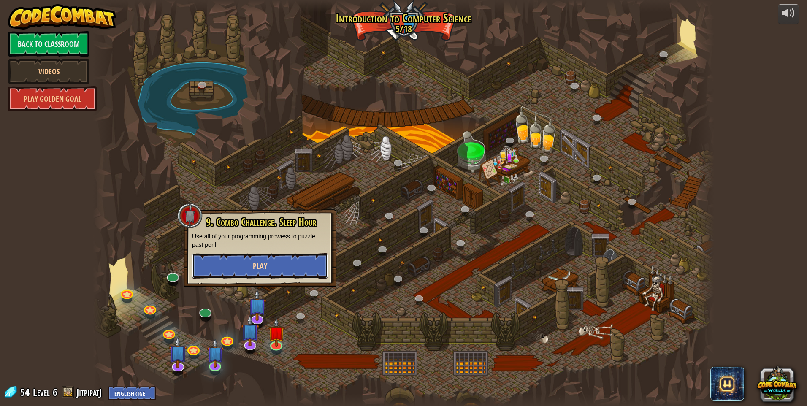
click at [266, 272] on button "Play" at bounding box center [260, 265] width 136 height 25
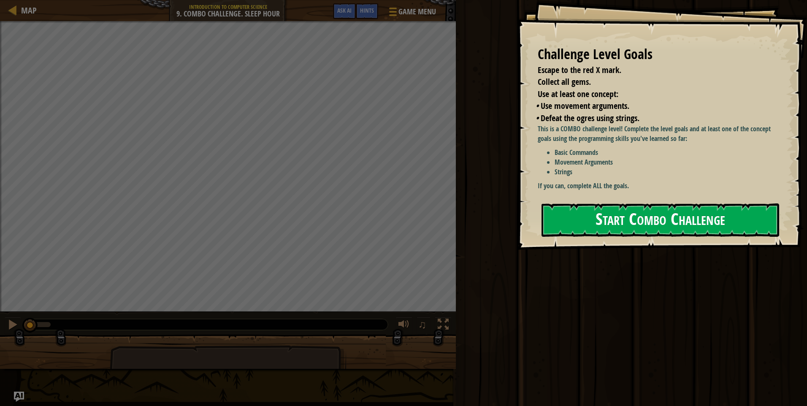
click at [606, 207] on button "Start Combo Challenge" at bounding box center [660, 219] width 238 height 33
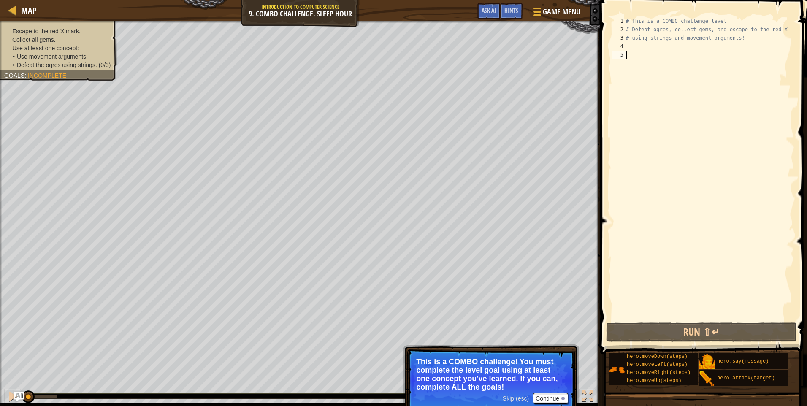
click at [519, 399] on span "Skip (esc)" at bounding box center [516, 398] width 26 height 7
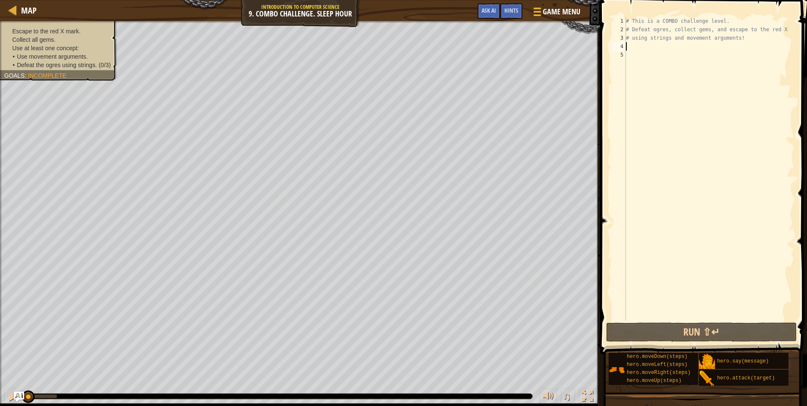
click at [629, 46] on div "# This is a COMBO challenge level. # Defeat [PERSON_NAME], collect gems, and es…" at bounding box center [709, 177] width 170 height 321
type textarea "h"
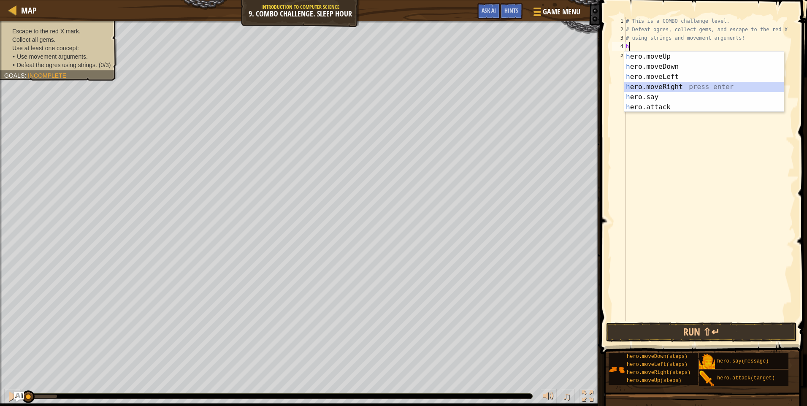
click at [650, 85] on div "h ero.moveUp press enter h ero.moveDown press enter h ero.moveLeft press enter …" at bounding box center [704, 91] width 160 height 81
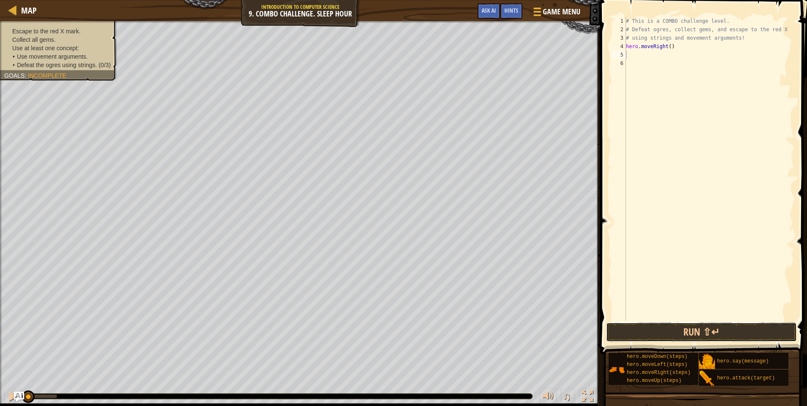
click at [658, 333] on button "Run ⇧↵" at bounding box center [701, 331] width 191 height 19
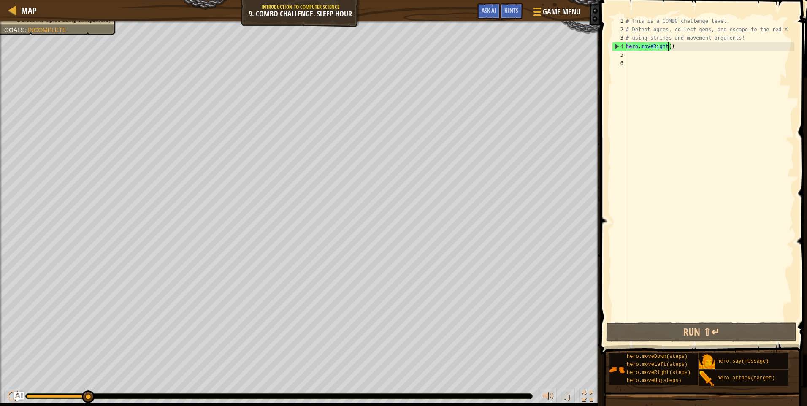
click at [669, 46] on div "# This is a COMBO challenge level. # Defeat [PERSON_NAME], collect gems, and es…" at bounding box center [709, 177] width 170 height 321
click at [674, 47] on div "# This is a COMBO challenge level. # Defeat [PERSON_NAME], collect gems, and es…" at bounding box center [709, 177] width 170 height 321
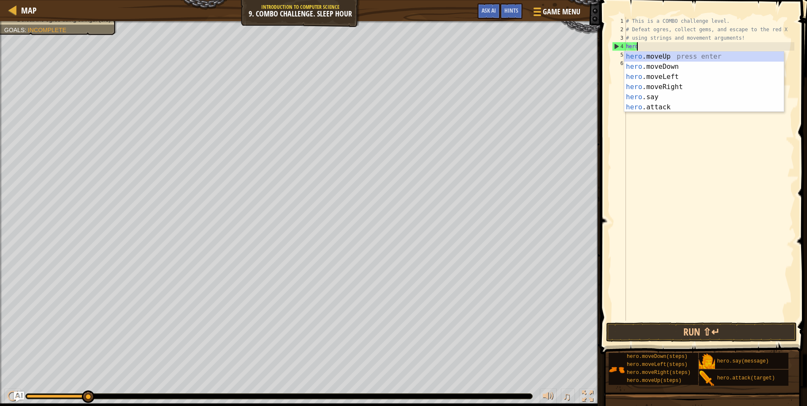
type textarea "h"
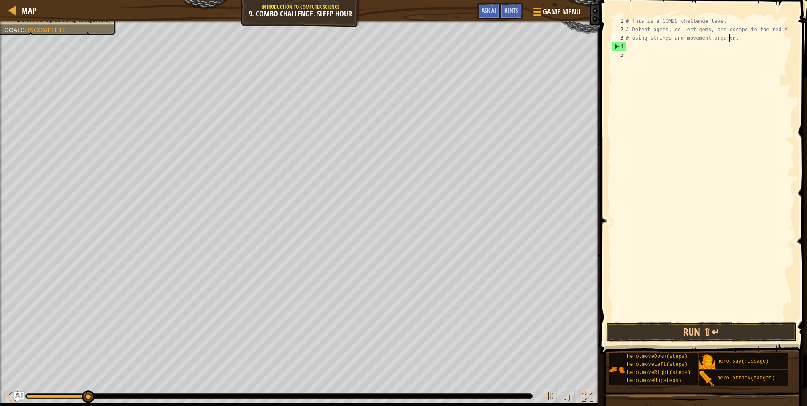
type textarea "# using strings and movement arg"
click at [630, 44] on div "# This is a COMBO challenge level. # Defeat ogres, collect gems, and escape to …" at bounding box center [709, 177] width 170 height 321
click at [736, 338] on button "Run ⇧↵" at bounding box center [701, 331] width 191 height 19
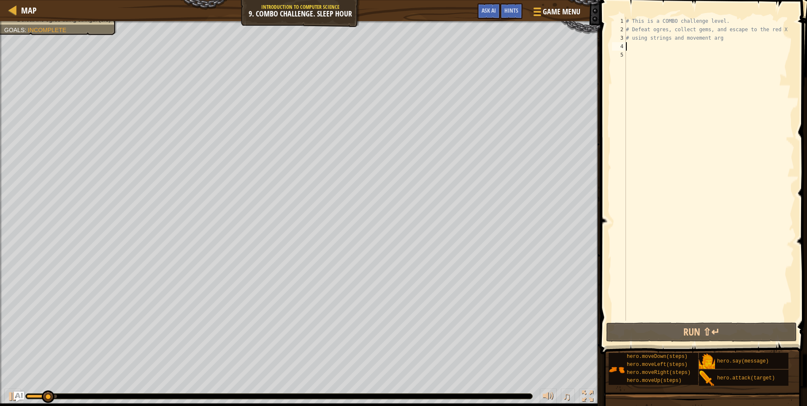
type textarea "h"
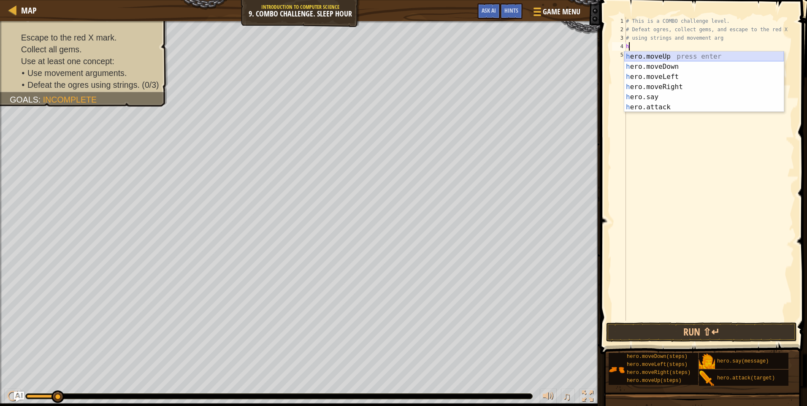
click at [670, 51] on div "h ero.moveUp press enter h ero.moveDown press enter h ero.moveLeft press enter …" at bounding box center [704, 91] width 160 height 81
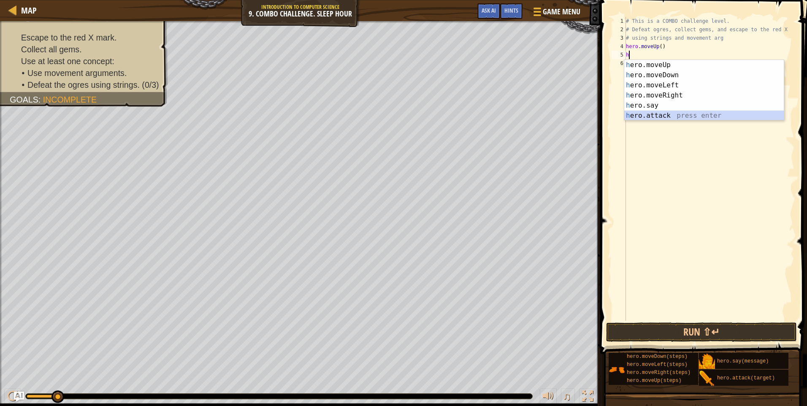
click at [656, 113] on div "h ero.moveUp press enter h ero.moveDown press enter h ero.moveLeft press enter …" at bounding box center [704, 100] width 160 height 81
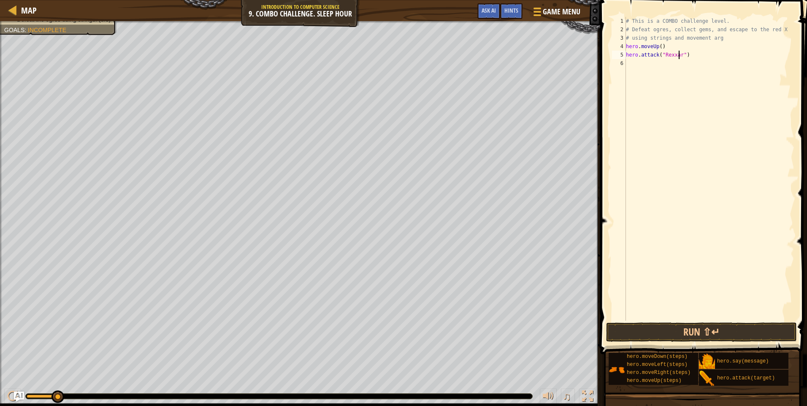
scroll to position [4, 5]
type textarea "hero.attack("Rexxar")"
click at [691, 333] on button "Run ⇧↵" at bounding box center [701, 331] width 191 height 19
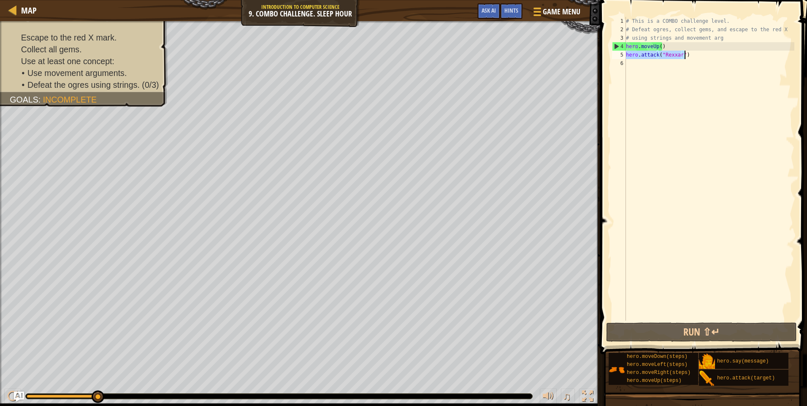
drag, startPoint x: 626, startPoint y: 55, endPoint x: 705, endPoint y: 57, distance: 79.4
click at [706, 57] on div "# This is a COMBO challenge level. # Defeat ogres, collect gems, and escape to …" at bounding box center [709, 177] width 170 height 321
click at [628, 65] on div "# This is a COMBO challenge level. # Defeat ogres, collect gems, and escape to …" at bounding box center [709, 177] width 170 height 321
paste textarea "hero.attack("Rexxar")"
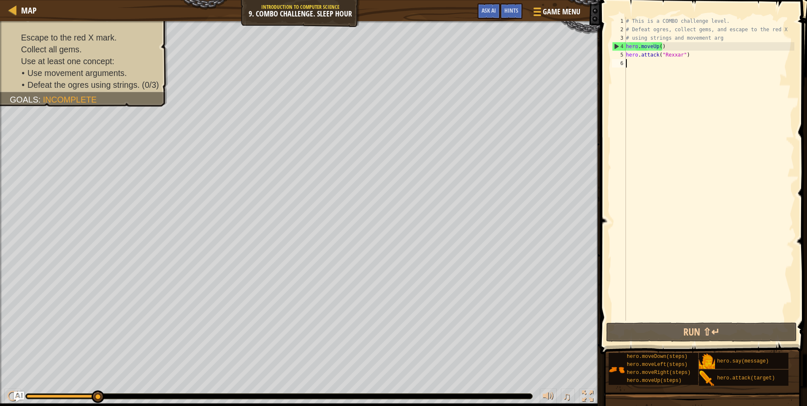
type textarea "hero.attack("Rexxar")"
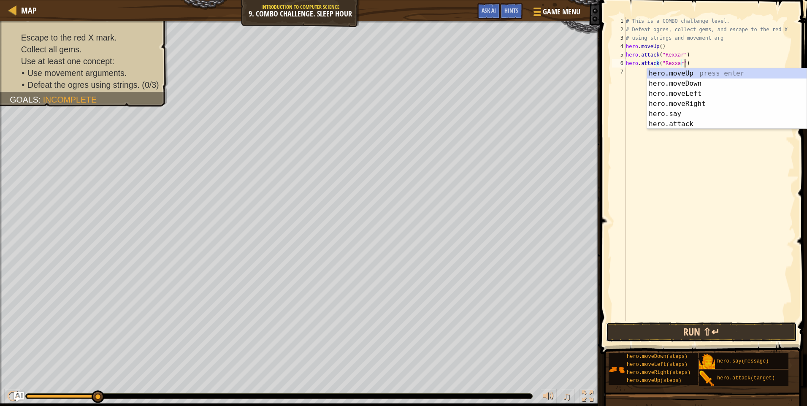
click at [680, 335] on button "Run ⇧↵" at bounding box center [701, 331] width 191 height 19
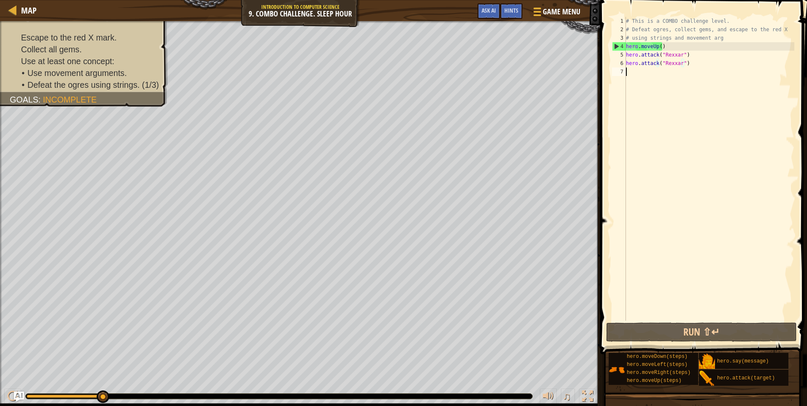
click at [630, 75] on div "# This is a COMBO challenge level. # Defeat ogres, collect gems, and escape to …" at bounding box center [709, 177] width 170 height 321
type textarea "h"
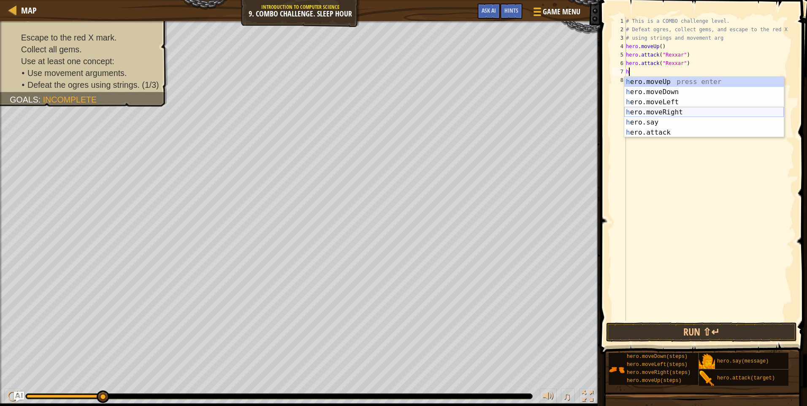
click at [662, 111] on div "h ero.moveUp press enter h ero.moveDown press enter h ero.moveLeft press enter …" at bounding box center [704, 117] width 160 height 81
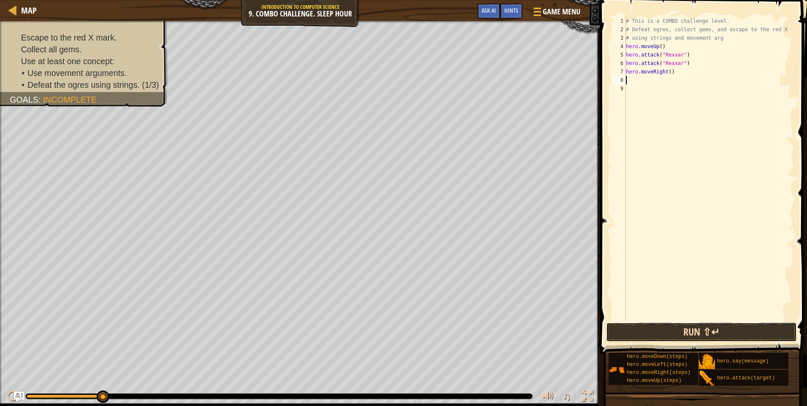
click at [684, 334] on button "Run ⇧↵" at bounding box center [701, 331] width 191 height 19
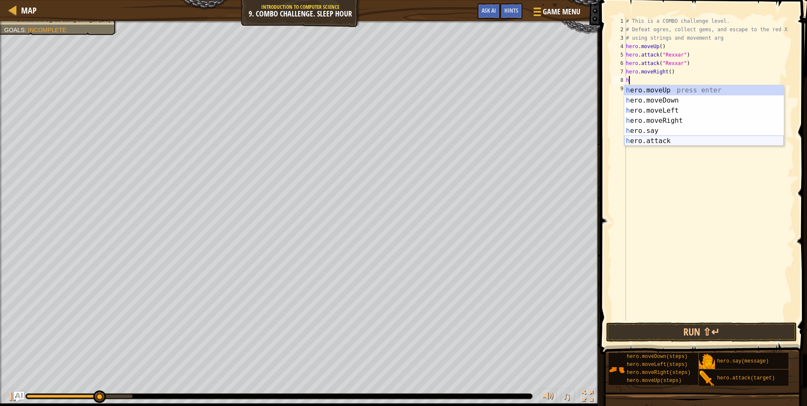
click at [656, 142] on div "h ero.moveUp press enter h ero.moveDown press enter h ero.moveLeft press enter …" at bounding box center [704, 125] width 160 height 81
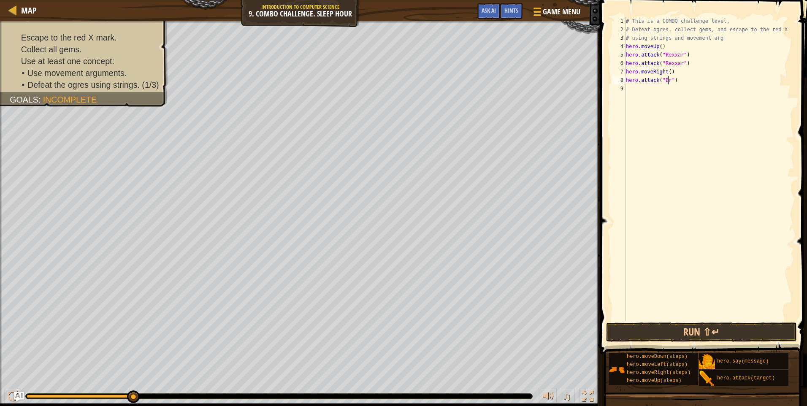
scroll to position [4, 4]
type textarea "hero.attack("Brack")"
click at [628, 88] on div "# This is a COMBO challenge level. # Defeat ogres, collect gems, and escape to …" at bounding box center [709, 177] width 170 height 321
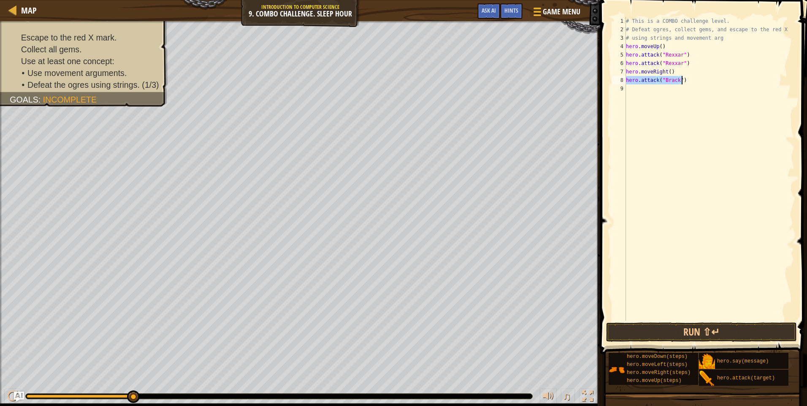
drag, startPoint x: 627, startPoint y: 79, endPoint x: 684, endPoint y: 81, distance: 57.0
click at [684, 81] on div "# This is a COMBO challenge level. # Defeat ogres, collect gems, and escape to …" at bounding box center [709, 177] width 170 height 321
type textarea "hero.attack("Brack")"
click at [626, 89] on div "# This is a COMBO challenge level. # Defeat ogres, collect gems, and escape to …" at bounding box center [709, 177] width 170 height 321
paste textarea "hero.attack("Brack")"
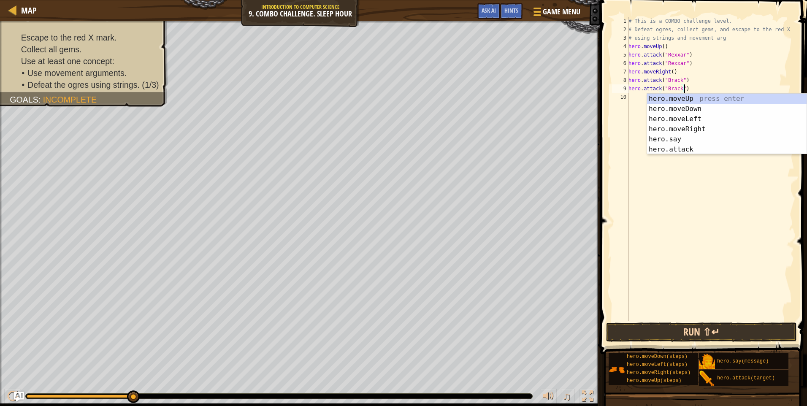
type textarea "hero.attack("Brack")"
click at [673, 337] on button "Run ⇧↵" at bounding box center [701, 331] width 191 height 19
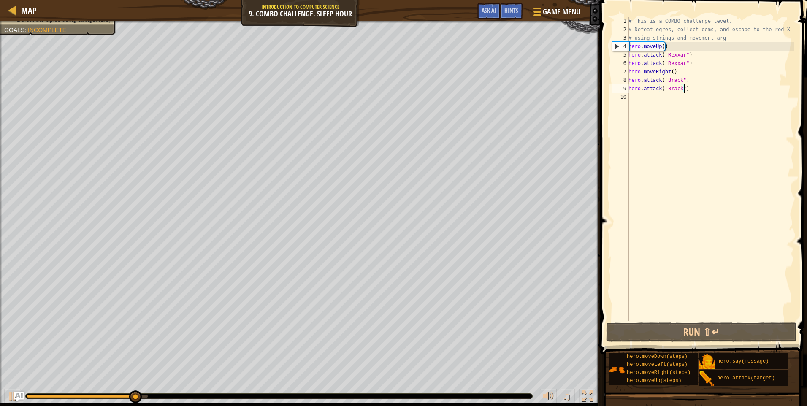
click at [638, 97] on div "# This is a COMBO challenge level. # Defeat ogres, collect gems, and escape to …" at bounding box center [711, 177] width 168 height 321
type textarea "h"
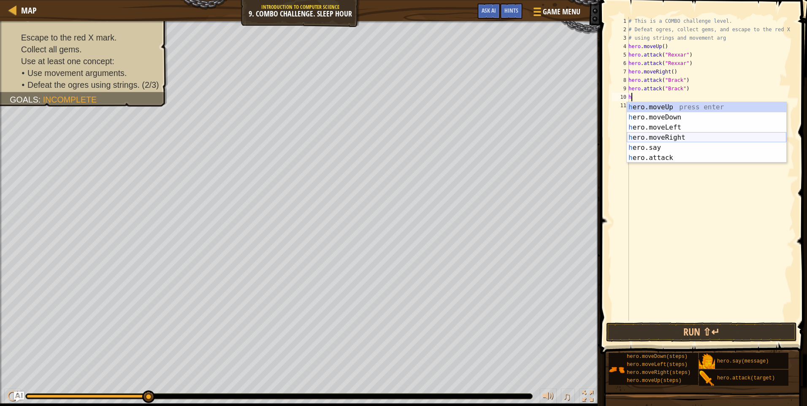
click at [663, 136] on div "h ero.moveUp press enter h ero.moveDown press enter h ero.moveLeft press enter …" at bounding box center [707, 142] width 160 height 81
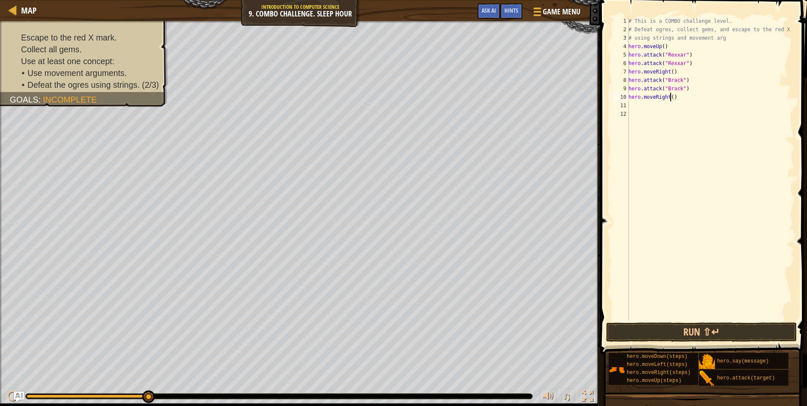
click at [669, 97] on div "# This is a COMBO challenge level. # Defeat ogres, collect gems, and escape to …" at bounding box center [711, 177] width 168 height 321
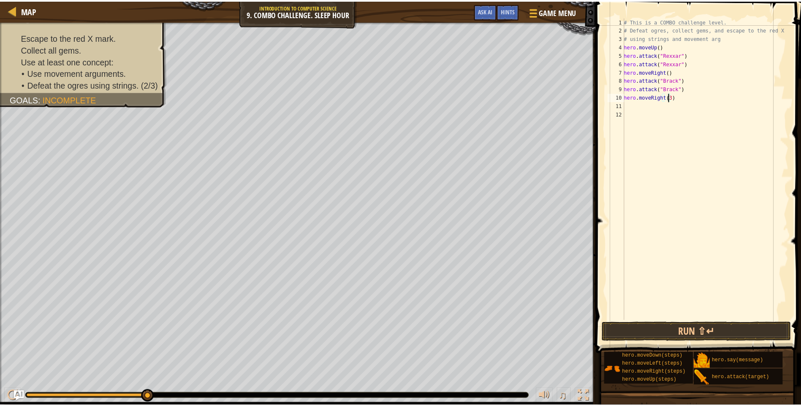
scroll to position [4, 3]
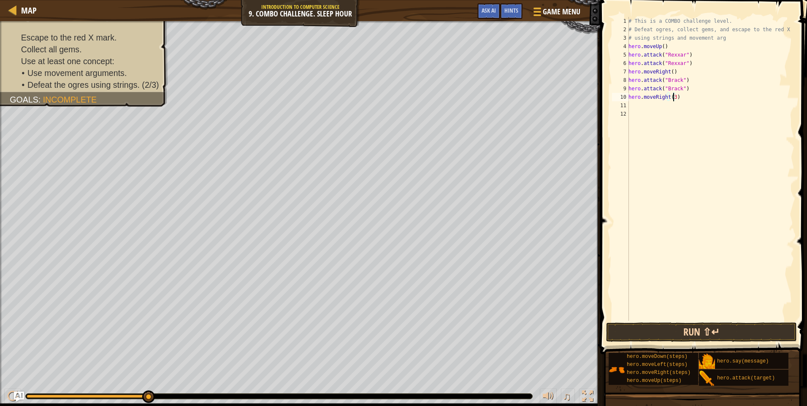
type textarea "hero.moveRight(3)"
click at [684, 330] on button "Run ⇧↵" at bounding box center [701, 331] width 191 height 19
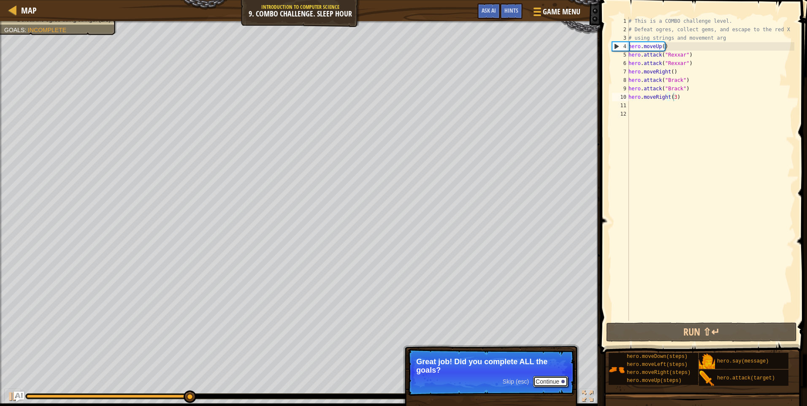
click at [555, 382] on button "Continue" at bounding box center [550, 381] width 35 height 11
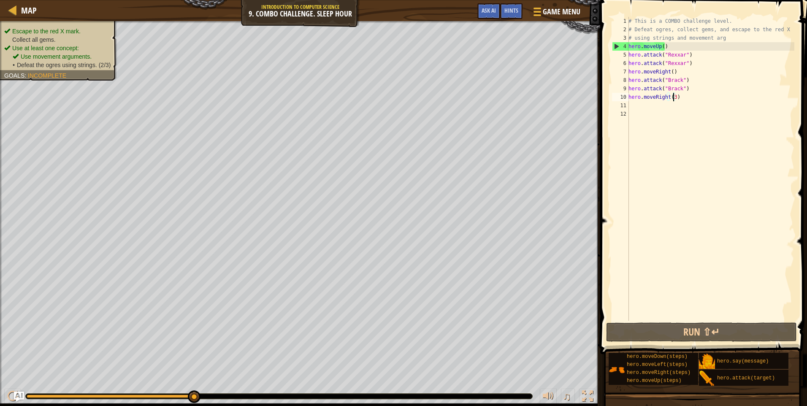
click at [75, 52] on ul "Use movement arguments. • Defeat the ogres using strings. (2/3)" at bounding box center [63, 60] width 100 height 17
click at [75, 40] on li "Collect all gems." at bounding box center [57, 39] width 106 height 8
click at [62, 65] on span "Defeat the ogres using strings. (2/3)" at bounding box center [64, 65] width 94 height 7
click at [78, 56] on span "Use movement arguments." at bounding box center [56, 56] width 71 height 7
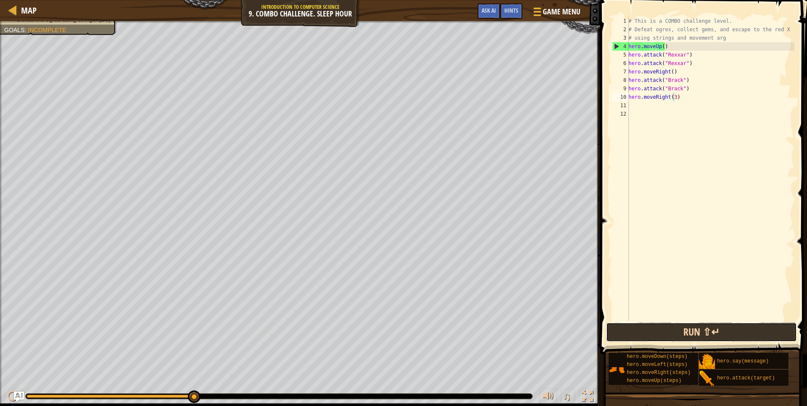
click at [660, 333] on button "Run ⇧↵" at bounding box center [701, 331] width 191 height 19
click at [22, 394] on img "Ask AI" at bounding box center [19, 396] width 11 height 11
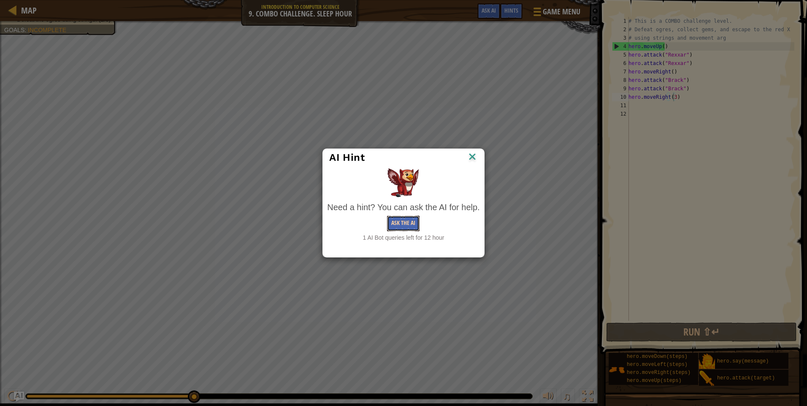
click at [401, 219] on button "Ask the AI" at bounding box center [403, 224] width 32 height 16
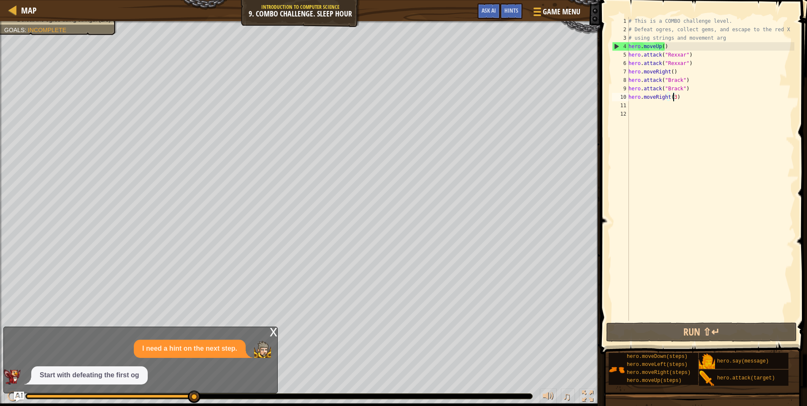
drag, startPoint x: 193, startPoint y: 396, endPoint x: 558, endPoint y: 392, distance: 365.1
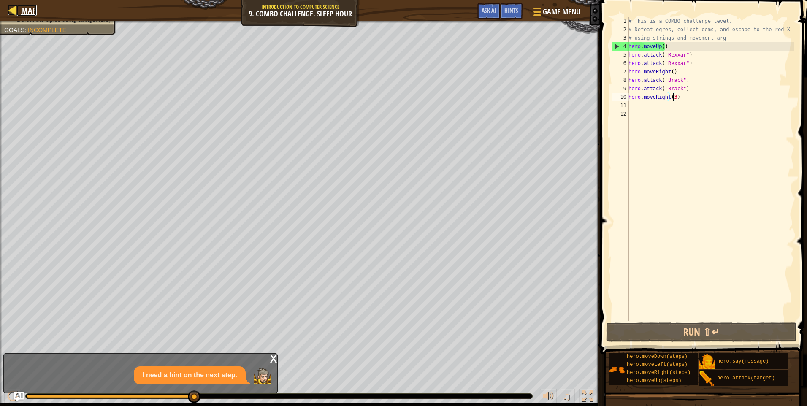
click at [17, 5] on div at bounding box center [13, 10] width 11 height 11
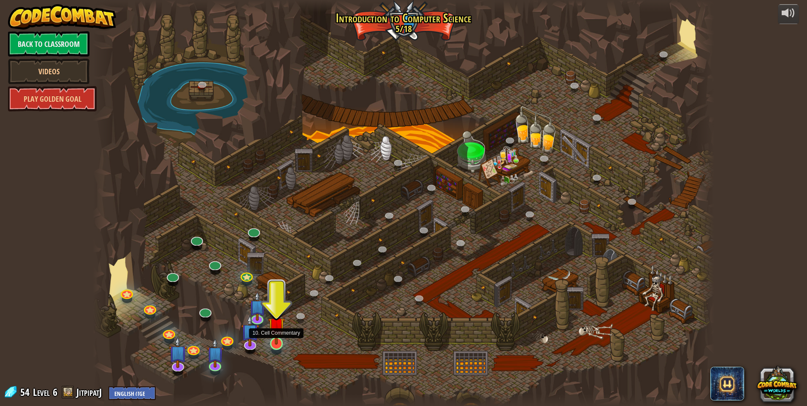
click at [273, 338] on img at bounding box center [276, 325] width 17 height 38
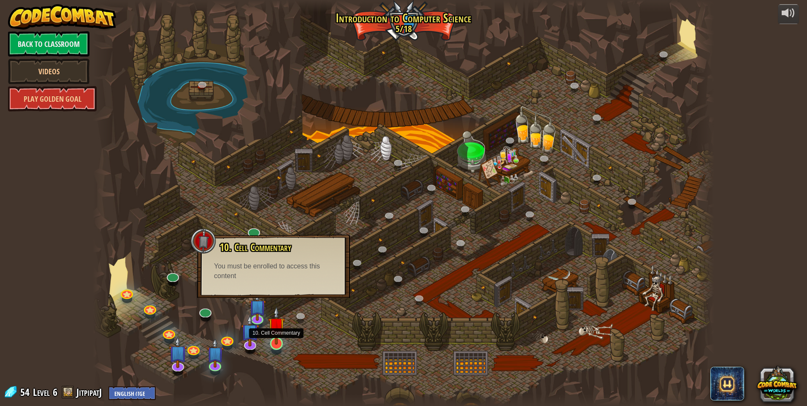
click at [280, 342] on img at bounding box center [276, 325] width 17 height 38
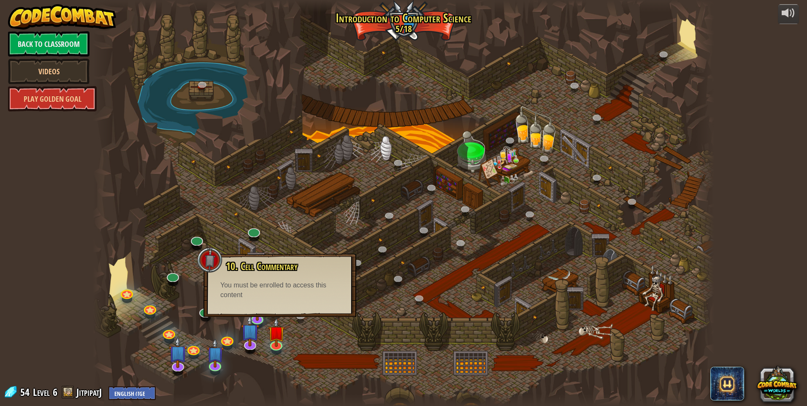
click at [215, 321] on div at bounding box center [403, 203] width 621 height 406
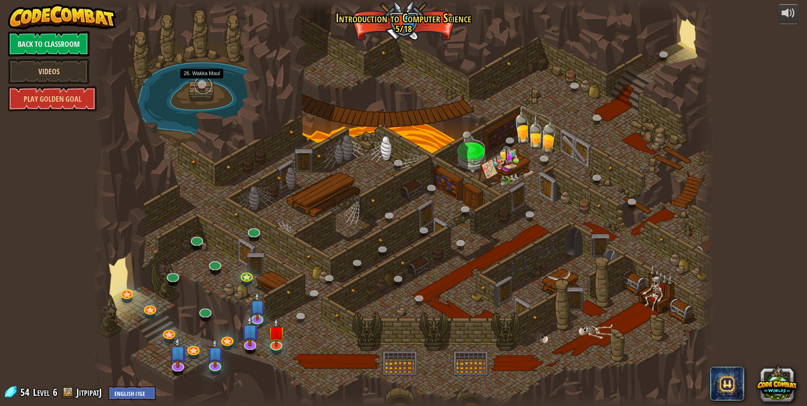
click at [196, 89] on link at bounding box center [203, 85] width 17 height 17
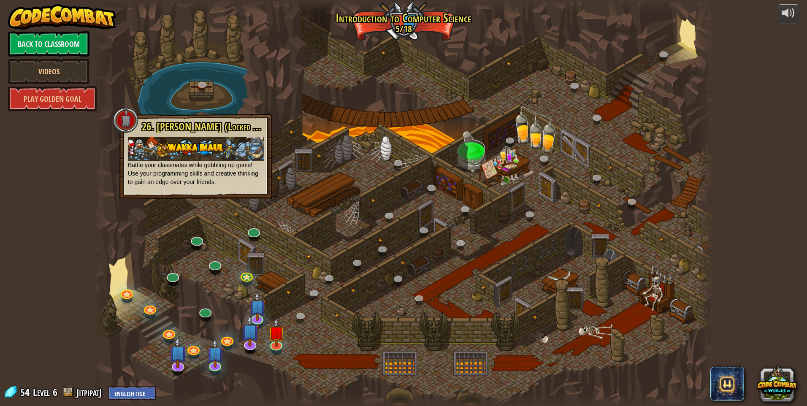
click at [430, 154] on div at bounding box center [403, 203] width 621 height 406
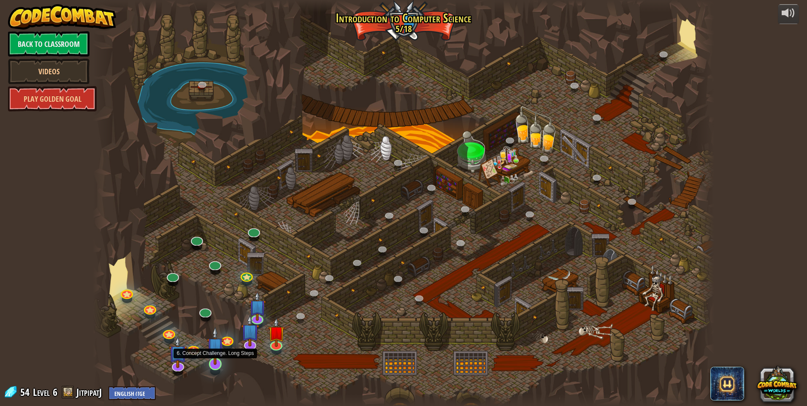
click at [216, 357] on img at bounding box center [215, 346] width 17 height 38
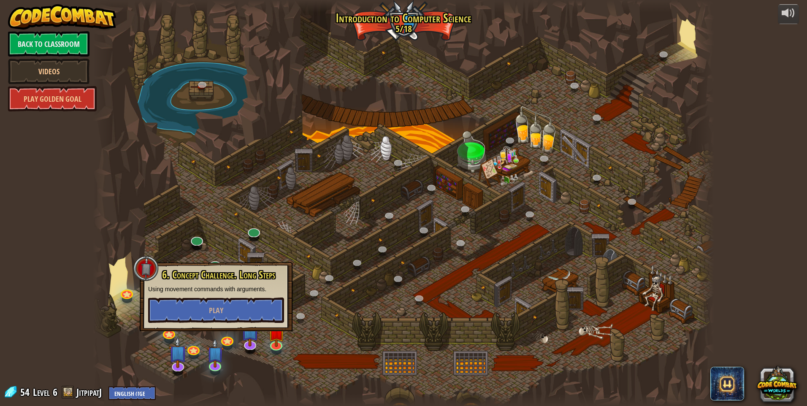
click at [346, 299] on div at bounding box center [403, 203] width 621 height 406
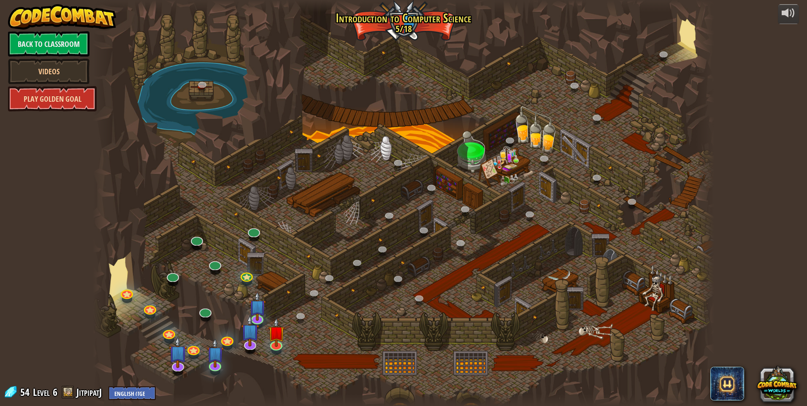
click at [51, 95] on link "Play Golden Goal" at bounding box center [52, 98] width 89 height 25
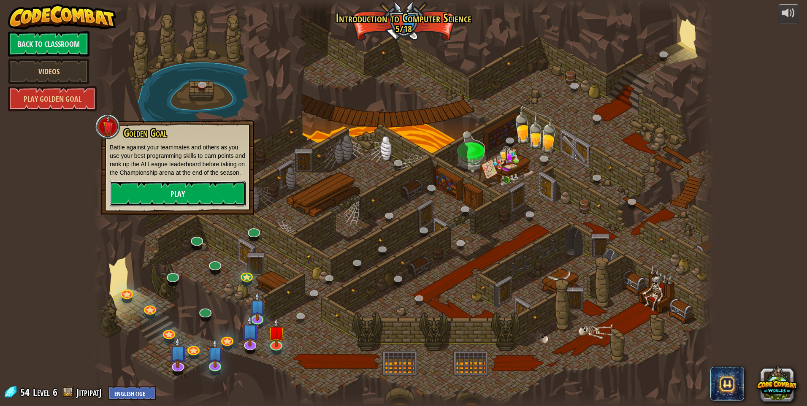
click at [163, 202] on link "Play" at bounding box center [178, 193] width 136 height 25
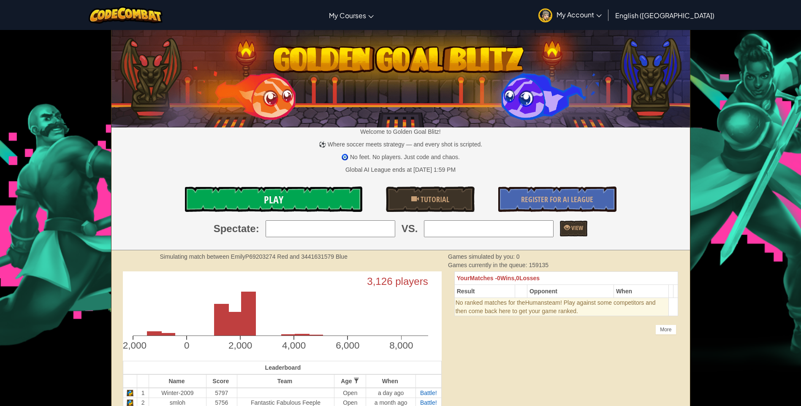
click at [310, 197] on link "Play" at bounding box center [273, 199] width 177 height 25
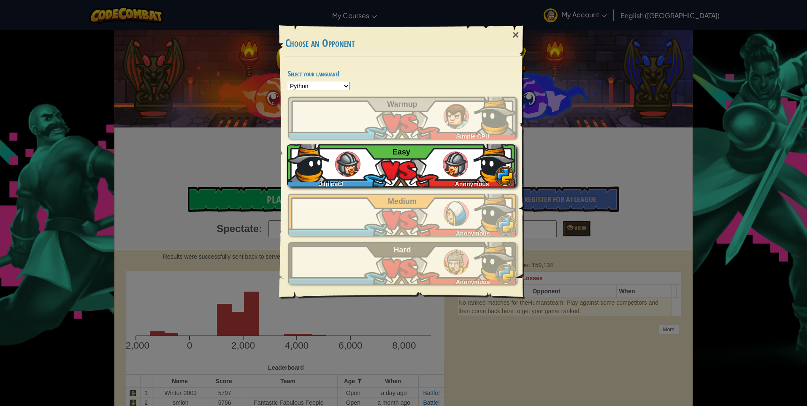
click at [489, 161] on img at bounding box center [495, 161] width 42 height 42
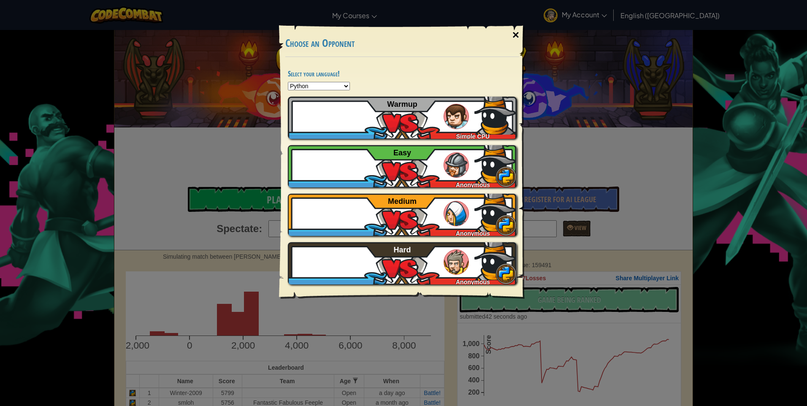
click at [511, 32] on div "×" at bounding box center [515, 35] width 19 height 24
